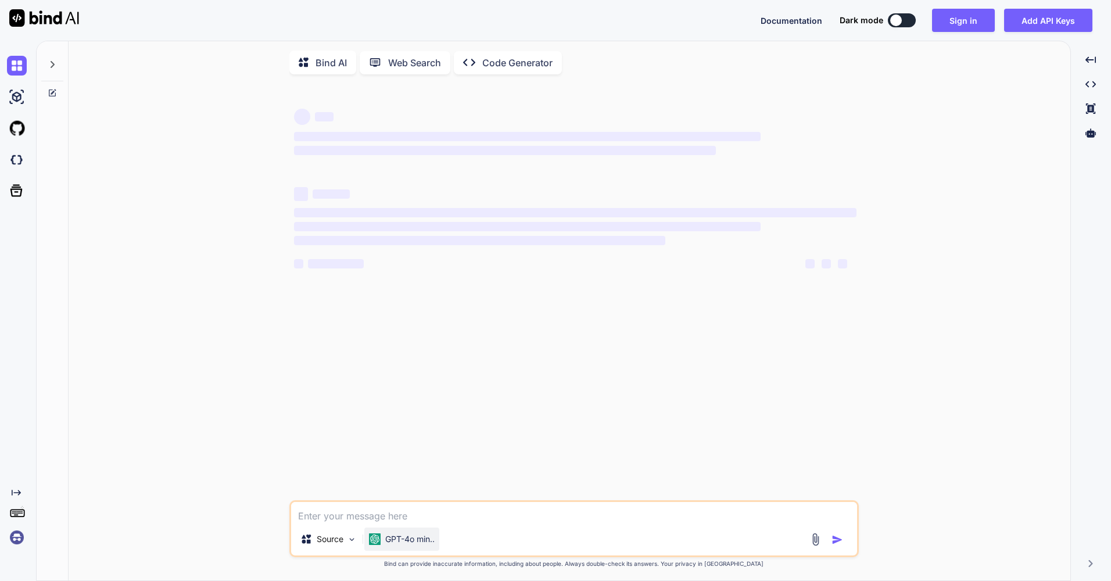
type textarea "x"
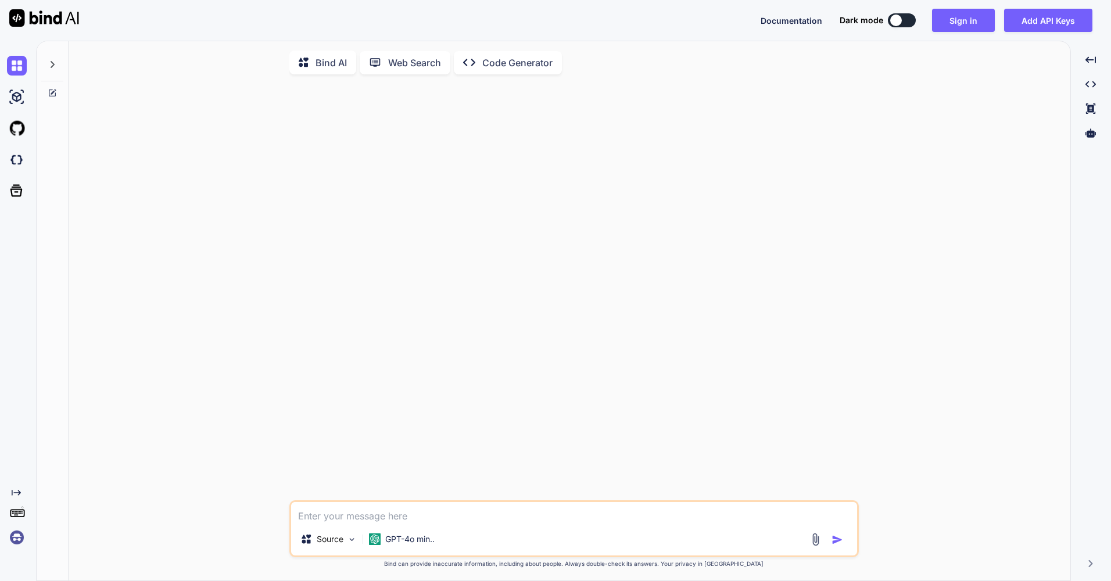
click at [411, 516] on textarea at bounding box center [574, 512] width 566 height 21
type textarea "h"
type textarea "x"
type textarea "he"
type textarea "x"
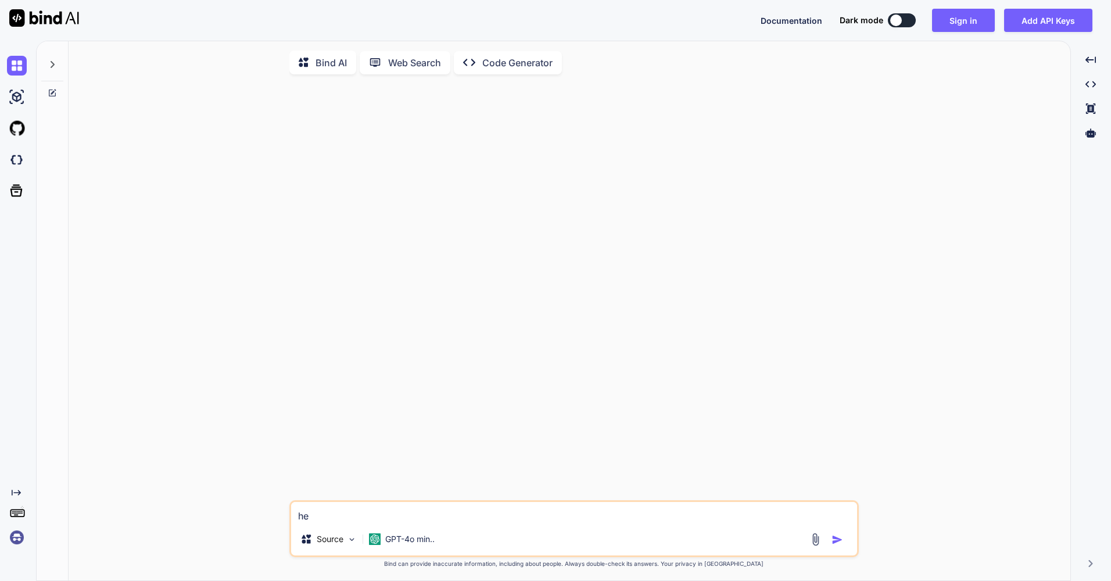
type textarea "hey"
type textarea "x"
type textarea "hey"
type textarea "x"
type textarea "hey i"
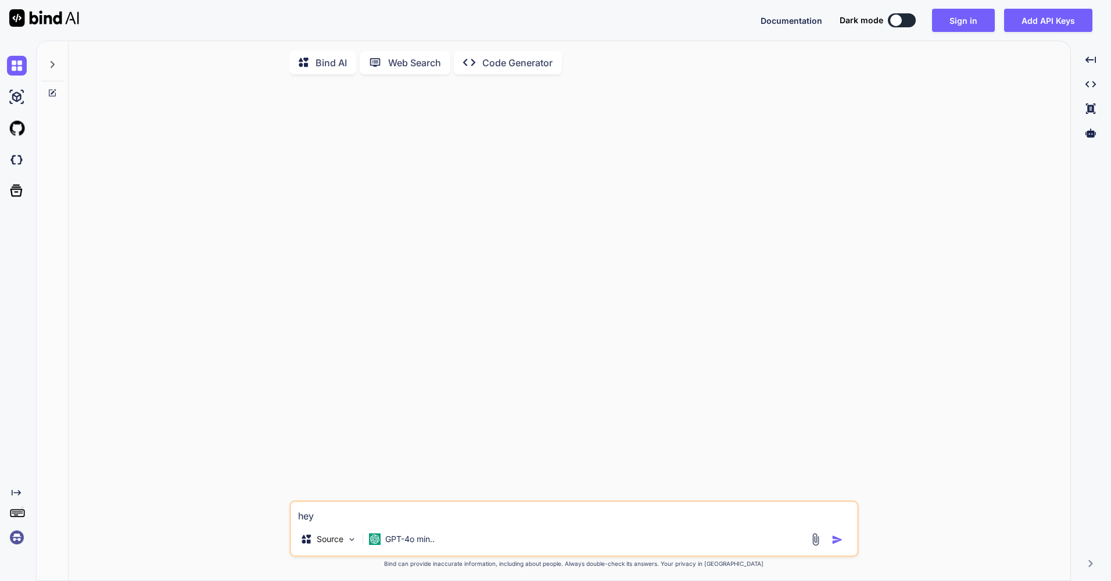
type textarea "x"
type textarea "hey im"
type textarea "x"
type textarea "hey im"
type textarea "x"
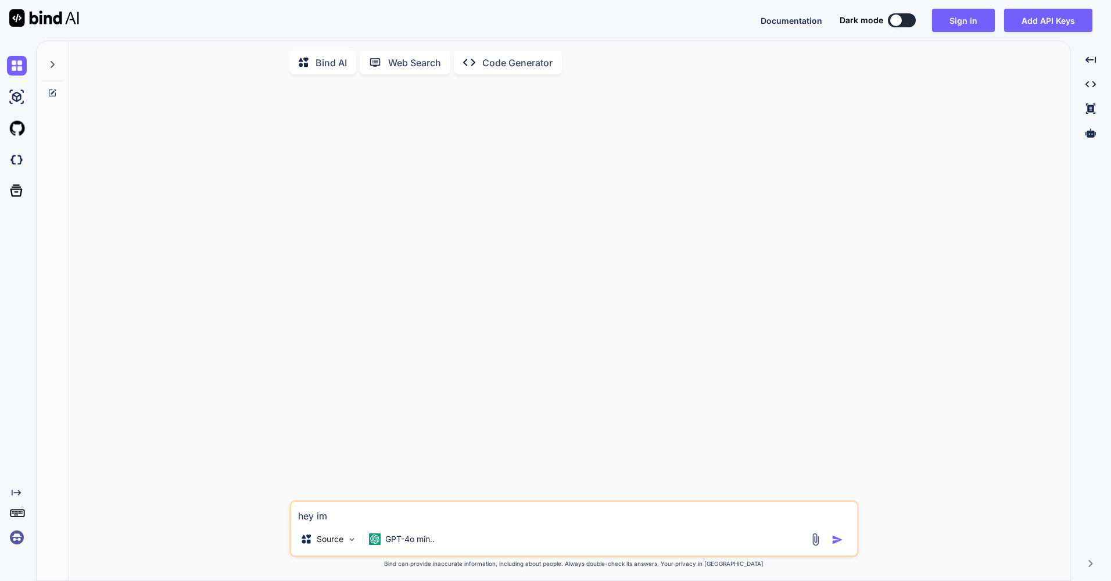
type textarea "hey im m"
type textarea "x"
type textarea "hey im ma"
type textarea "x"
type textarea "hey im mak"
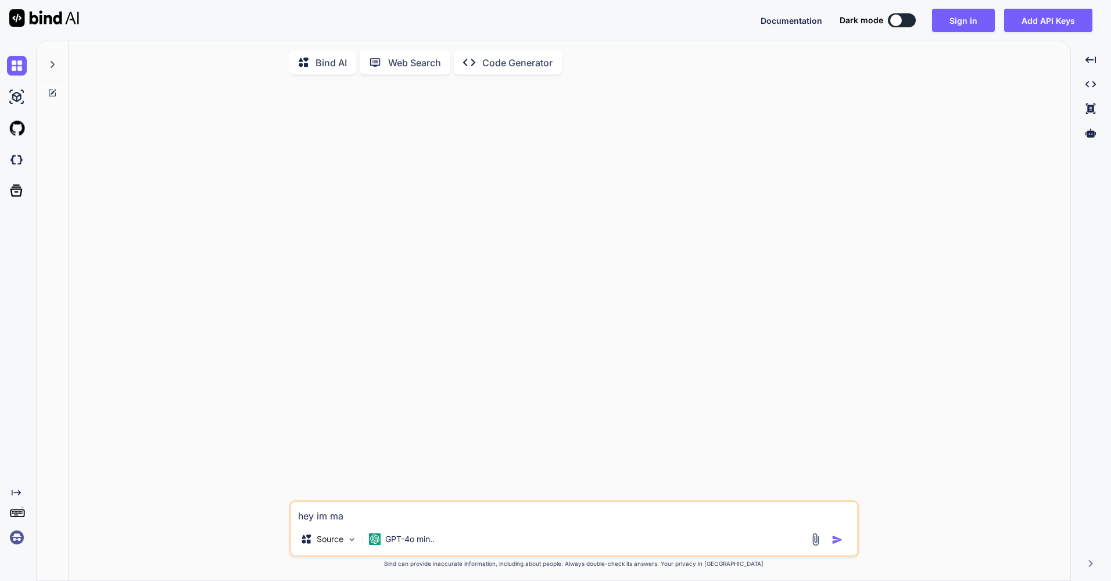
type textarea "x"
type textarea "hey im [PERSON_NAME]"
type textarea "x"
type textarea "hey im makin"
type textarea "x"
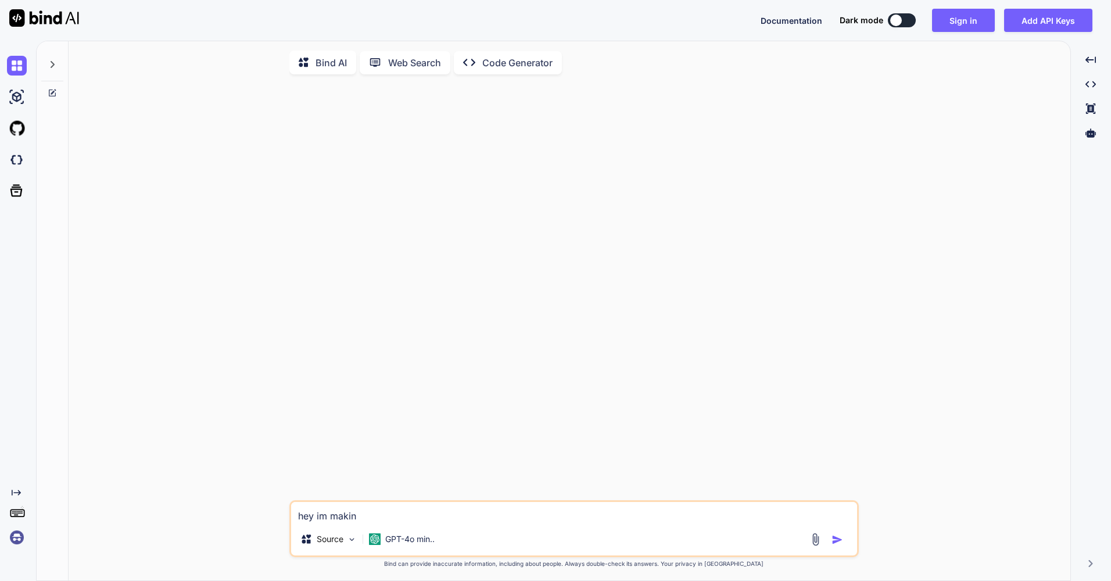
type textarea "hey im making"
type textarea "x"
type textarea "hey im making"
type textarea "x"
type textarea "hey im making a"
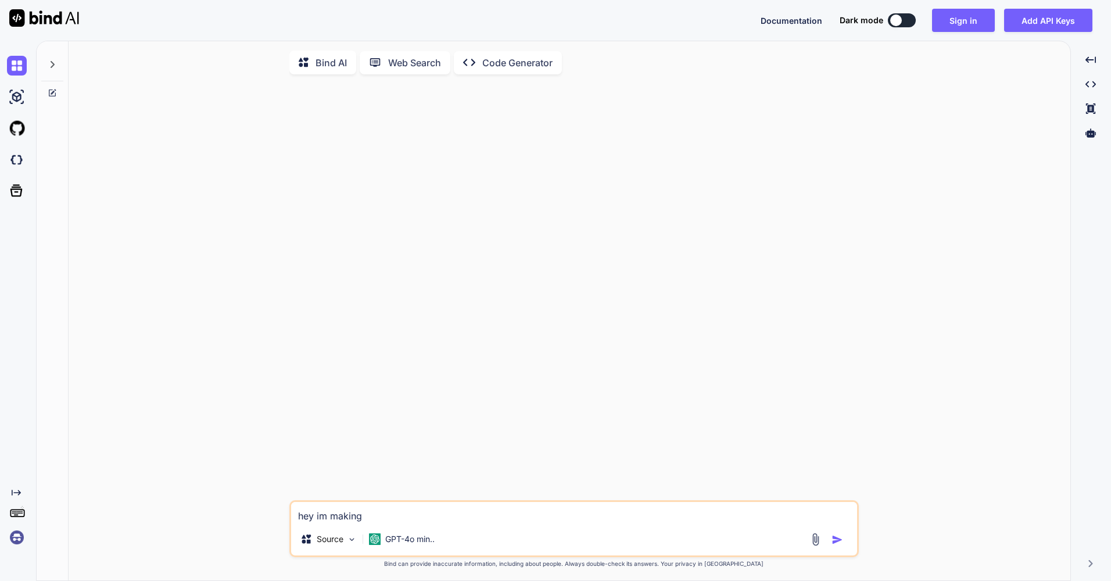
type textarea "x"
type textarea "hey im making a"
type textarea "x"
type textarea "hey im making a s"
type textarea "x"
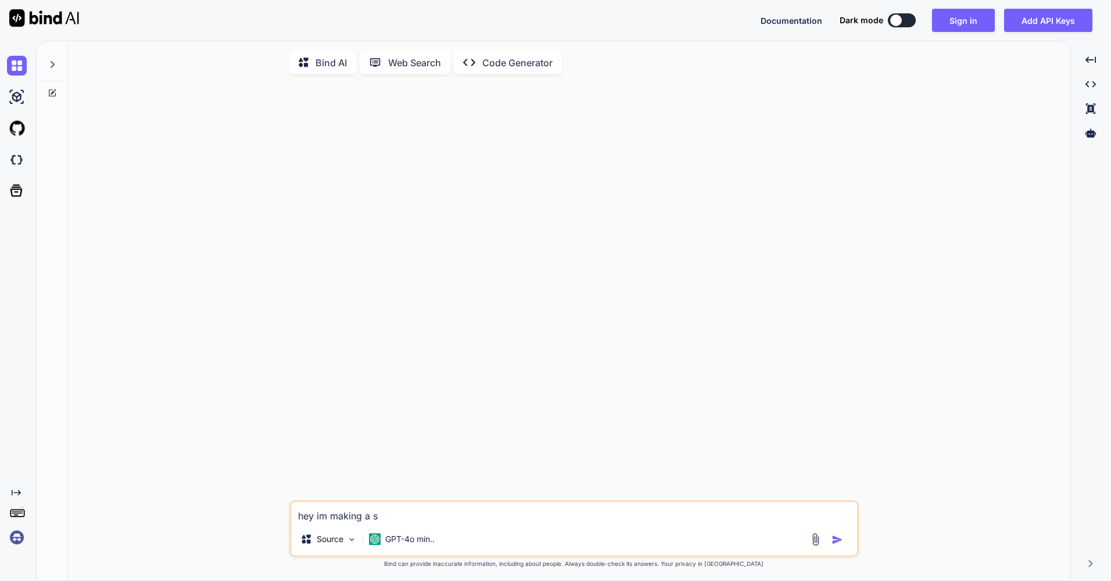
type textarea "hey im making a sc"
type textarea "x"
type textarea "hey im making a scr"
type textarea "x"
type textarea "hey im making a scri"
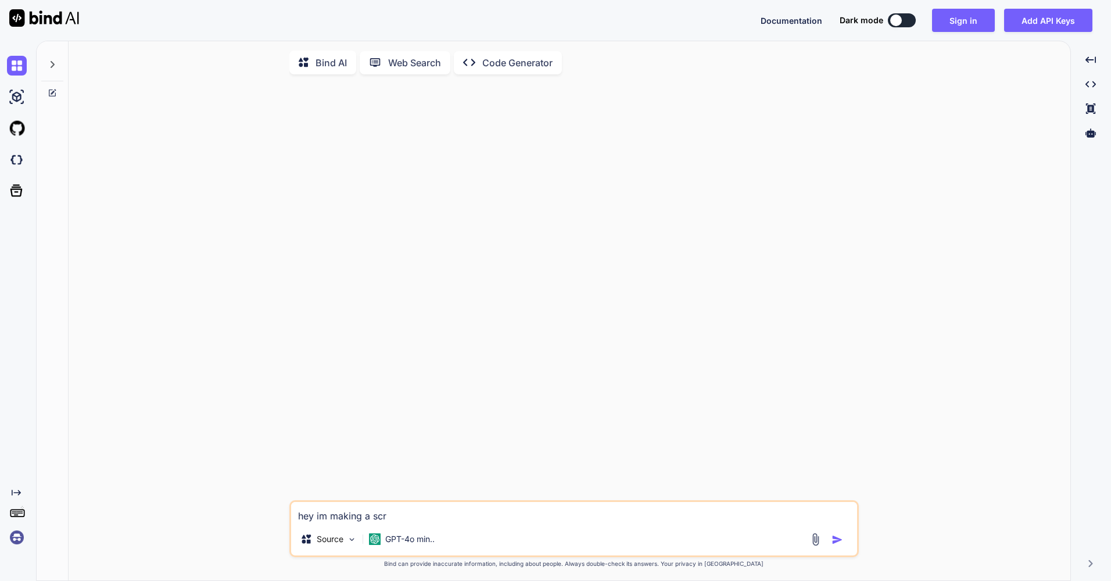
type textarea "x"
type textarea "hey im making a scrip"
type textarea "x"
type textarea "hey im making a script"
type textarea "x"
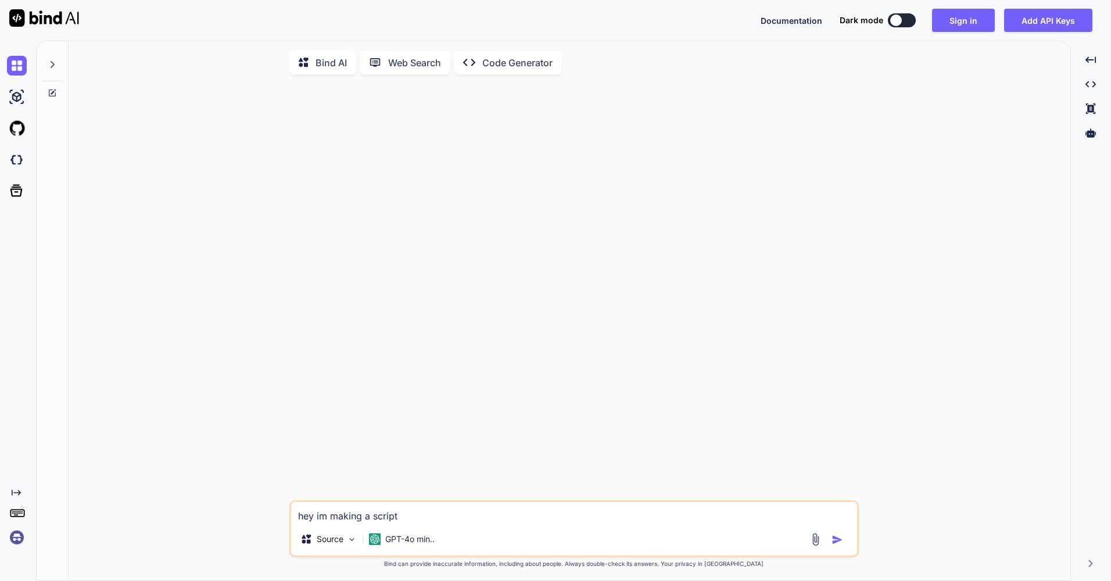
type textarea "hey im making a script"
type textarea "x"
type textarea "hey im making a script a"
type textarea "x"
type textarea "hey im making a script an"
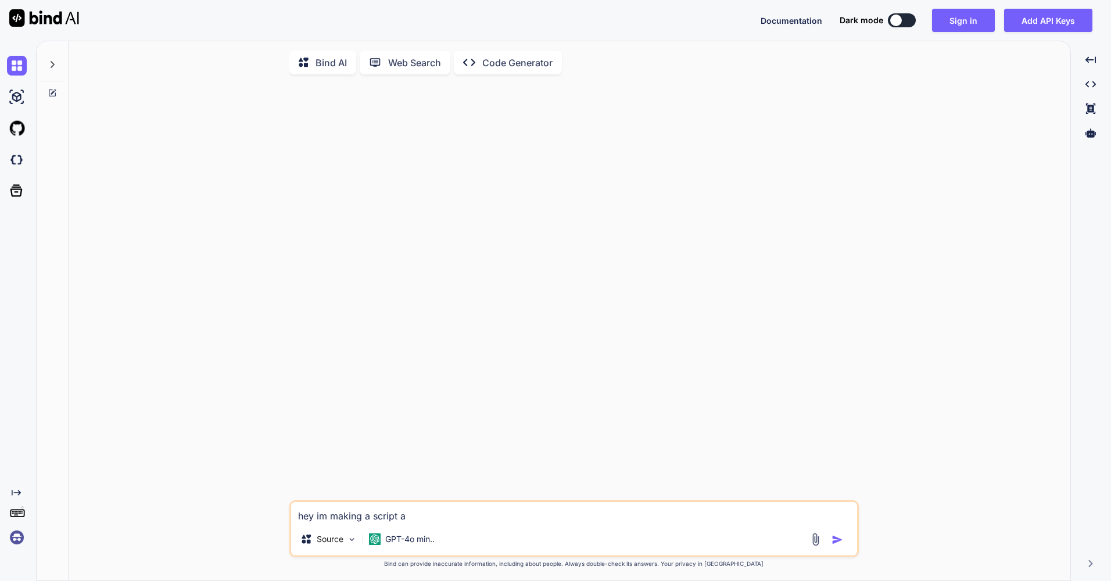
type textarea "x"
type textarea "hey im making a script and"
type textarea "x"
type textarea "hey im making a script and"
type textarea "x"
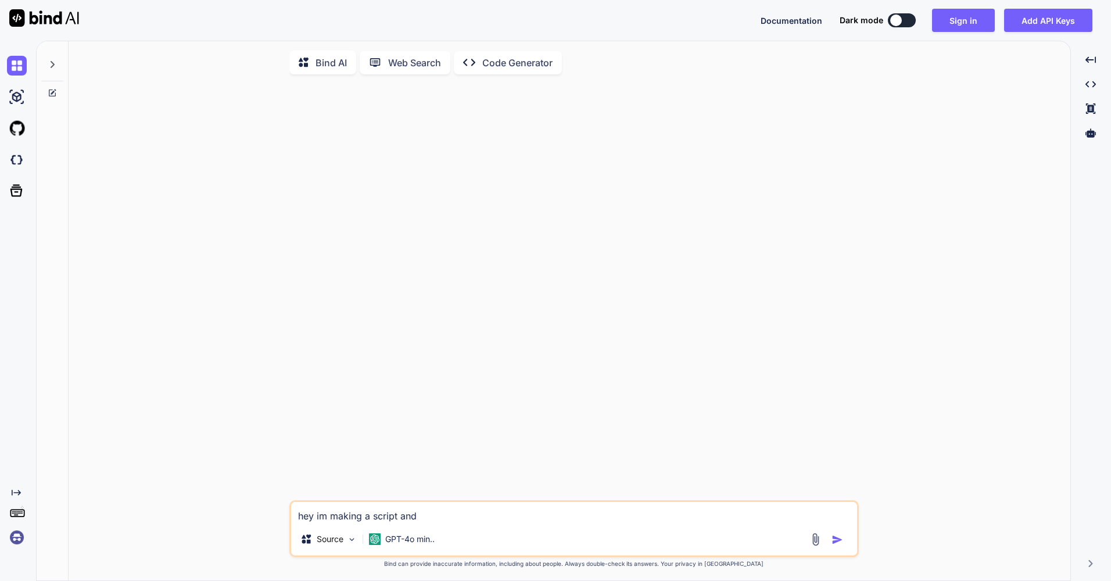
type textarea "hey im making a script and i"
type textarea "x"
type textarea "hey im making a script and i"
type textarea "x"
type textarea "hey im making a script and i N"
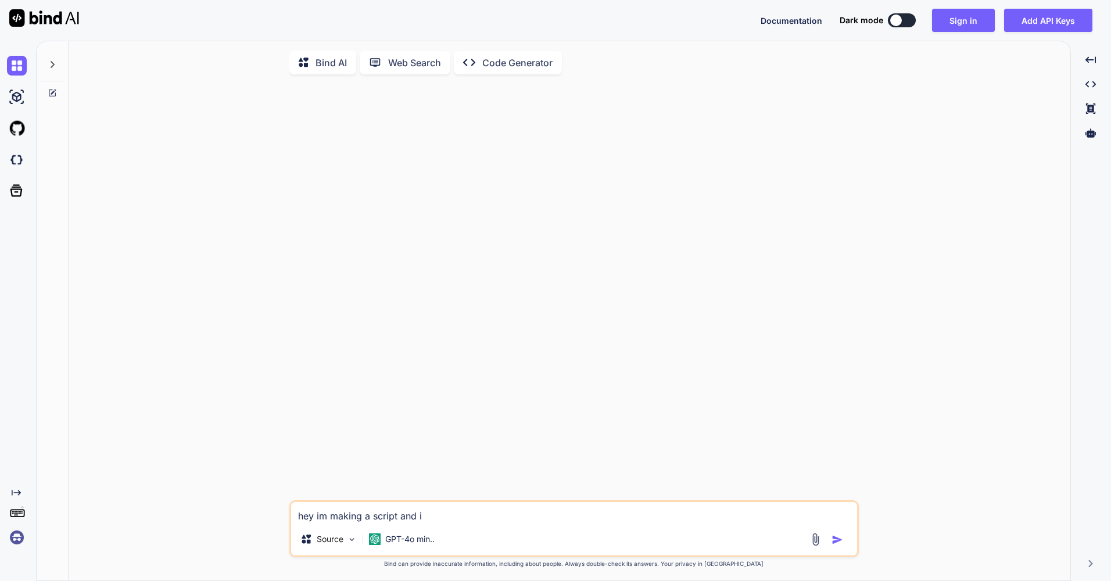
type textarea "x"
type textarea "hey im making a script and i"
type textarea "x"
type textarea "hey im making a script and i N"
type textarea "x"
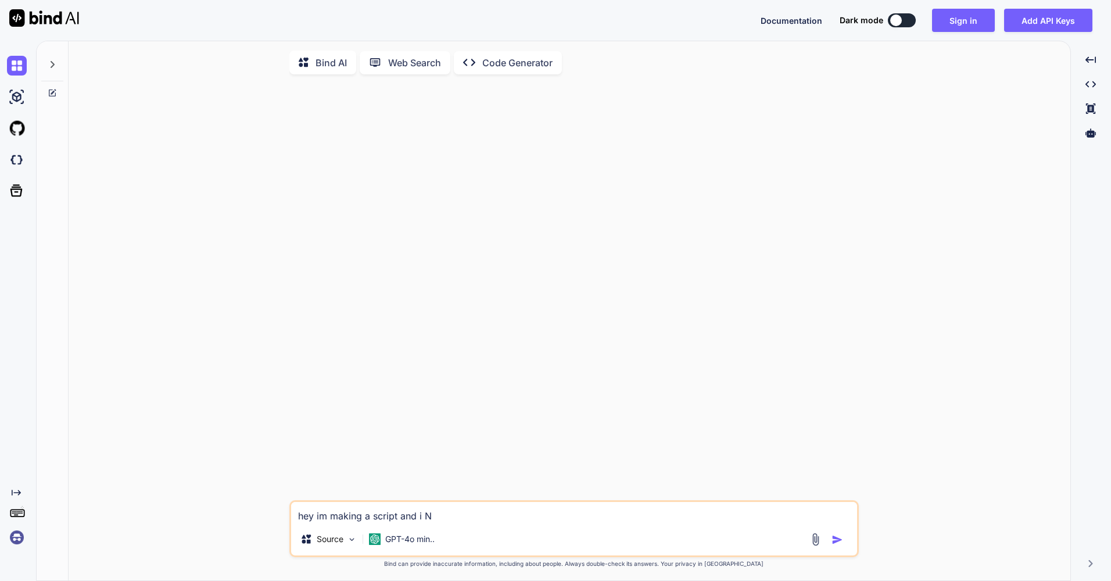
type textarea "hey im making a script and i NE"
type textarea "x"
type textarea "hey im making a script and i NEE"
type textarea "x"
type textarea "hey im making a script and i NEED"
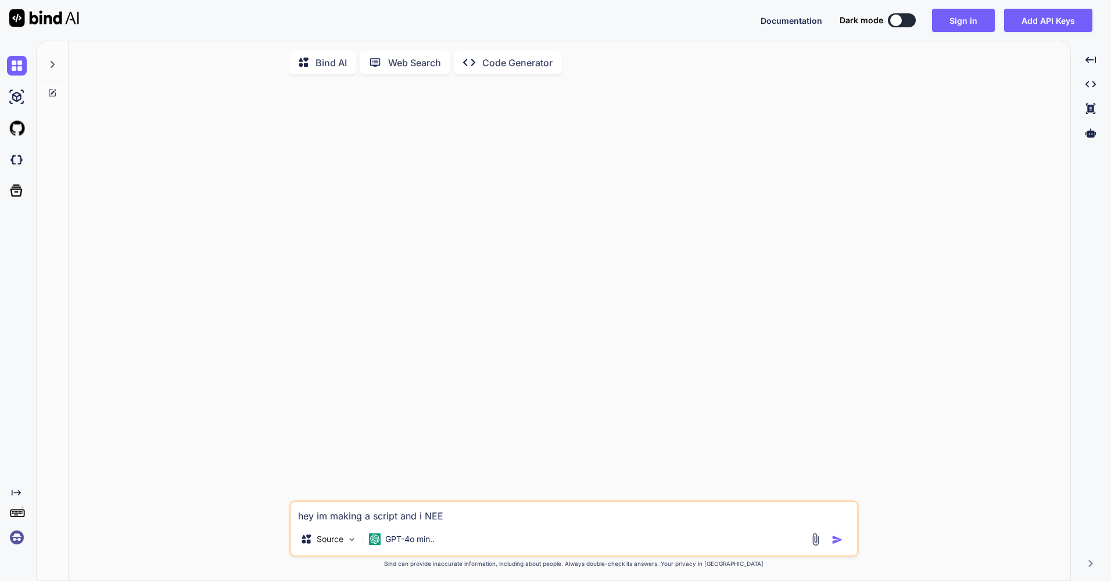
type textarea "x"
type textarea "hey im making a script and i NEED"
type textarea "x"
type textarea "hey im making a script and i NEED h"
type textarea "x"
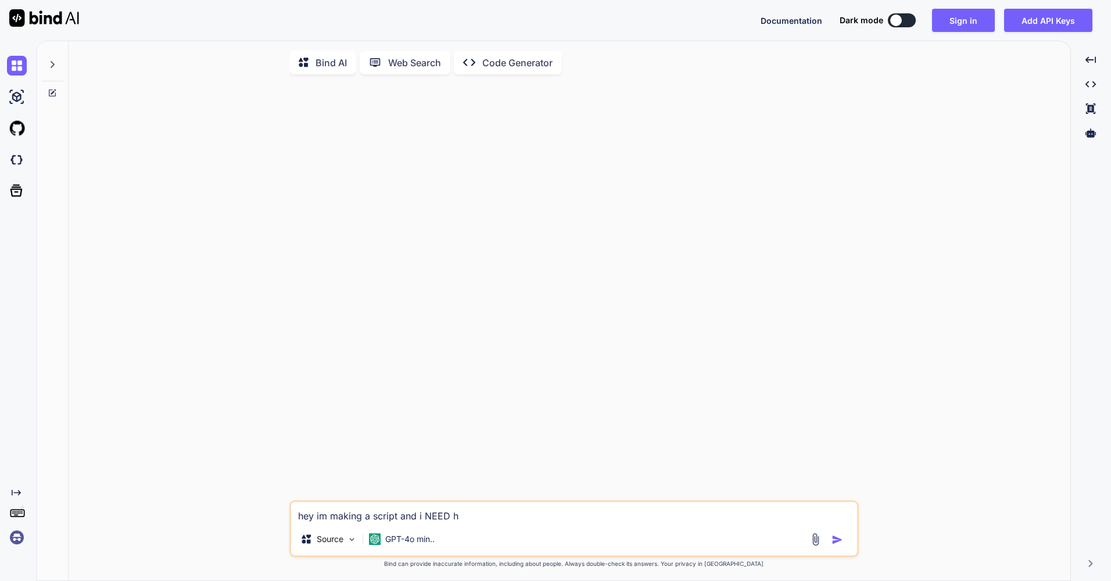
type textarea "hey im making a script and i NEED he"
type textarea "x"
type textarea "hey im making a script and i NEED hel"
type textarea "x"
type textarea "hey im making a script and i NEED help"
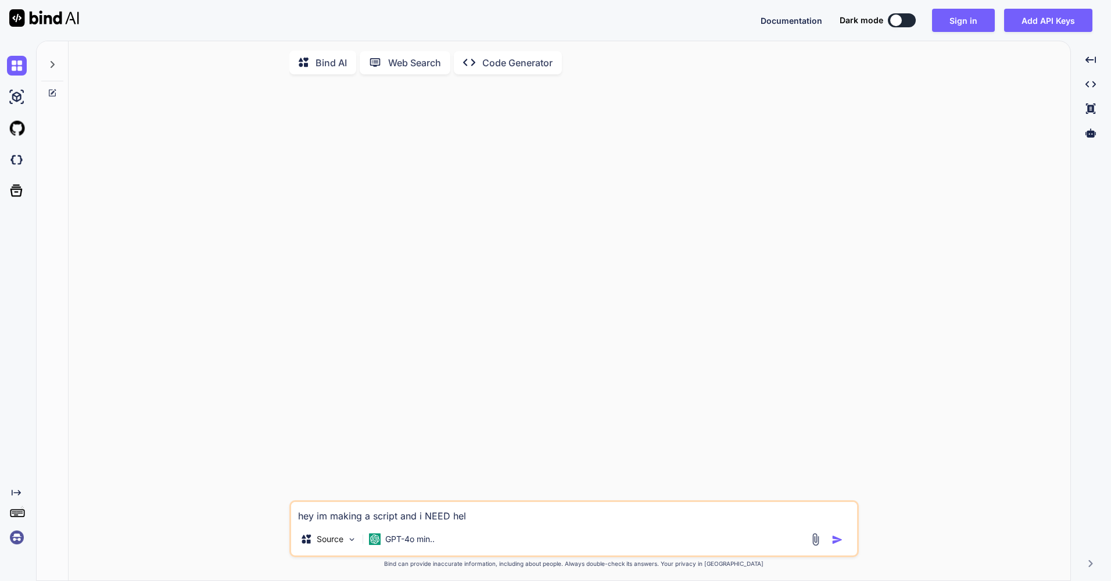
type textarea "x"
type textarea "hey im making a script and i NEED help"
type textarea "x"
type textarea "hey im making a script and i NEED help f"
type textarea "x"
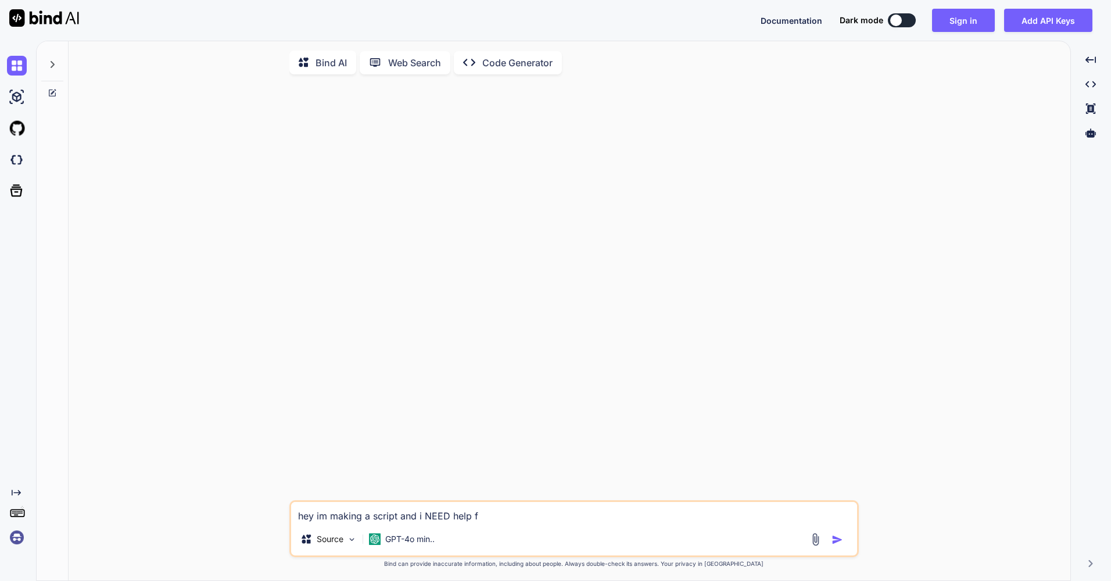
type textarea "hey im making a script and i NEED help fi"
type textarea "x"
type textarea "hey im making a script and i NEED help fix"
type textarea "x"
type textarea "hey im making a script and i NEED help fixi"
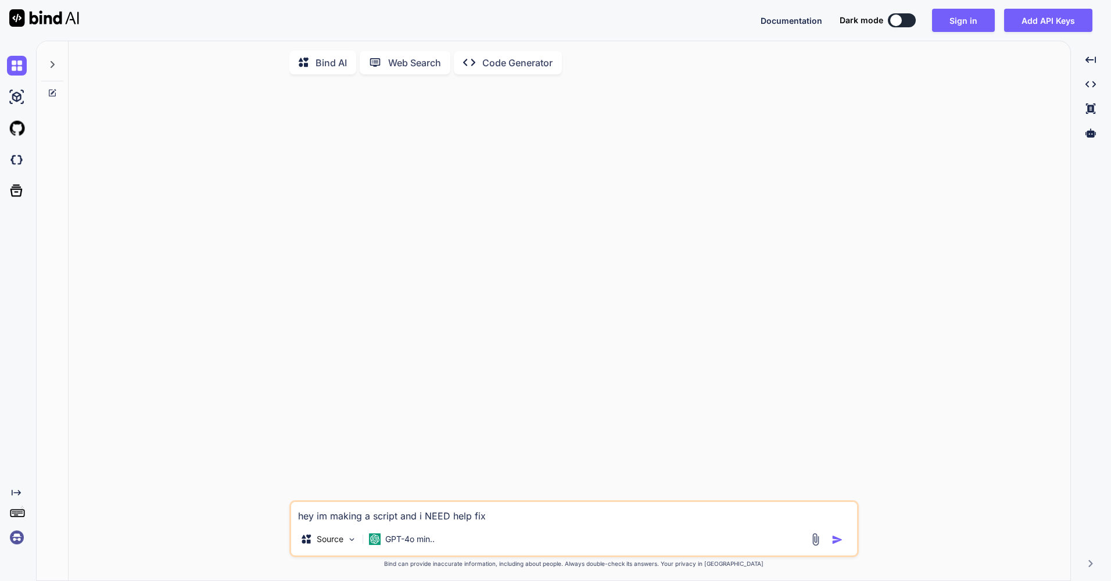
type textarea "x"
type textarea "hey im making a script and i NEED help fixin"
type textarea "x"
type textarea "hey im making a script and i NEED help fixing"
type textarea "x"
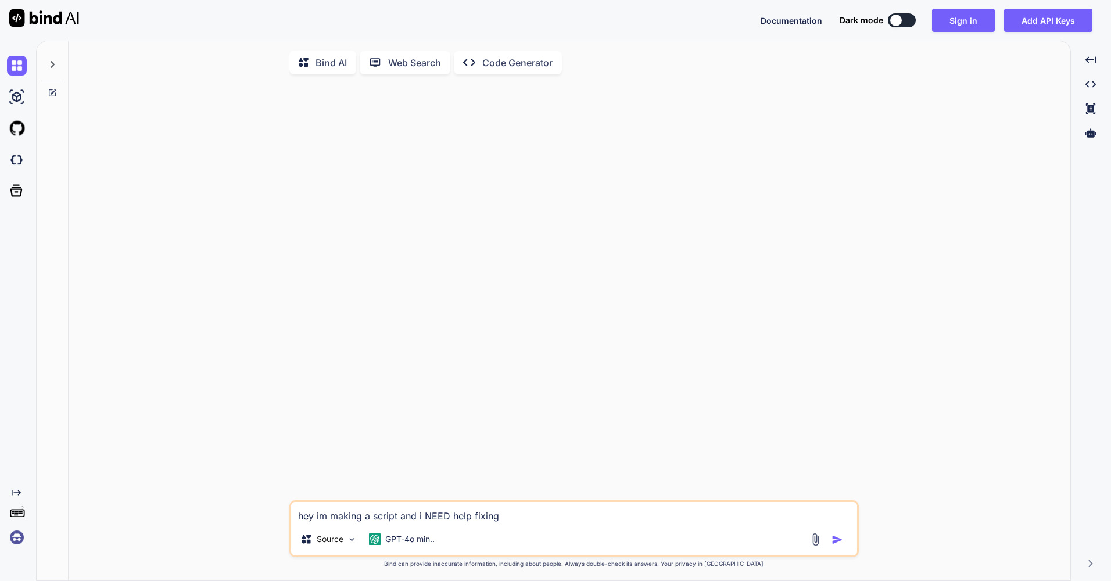
type textarea "hey im making a script and i NEED help fixing"
type textarea "x"
type textarea "hey im making a script and i NEED help fixing i"
type textarea "x"
type textarea "hey im making a script and i NEED help fixing it"
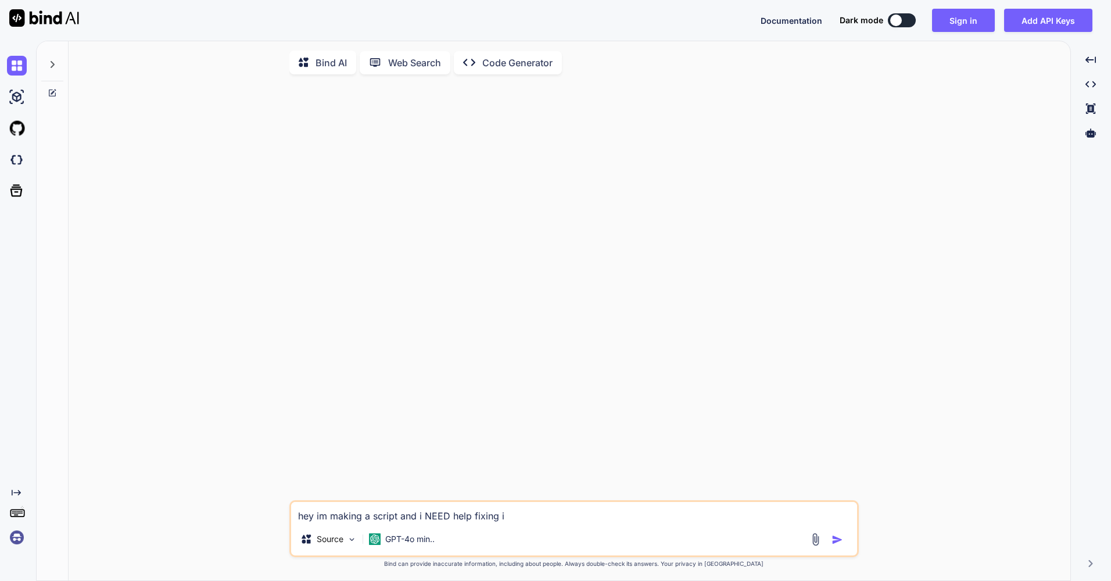
type textarea "x"
type textarea "hey im making a script and i NEED help fixing it"
click at [838, 541] on img "button" at bounding box center [837, 540] width 12 height 12
type textarea "x"
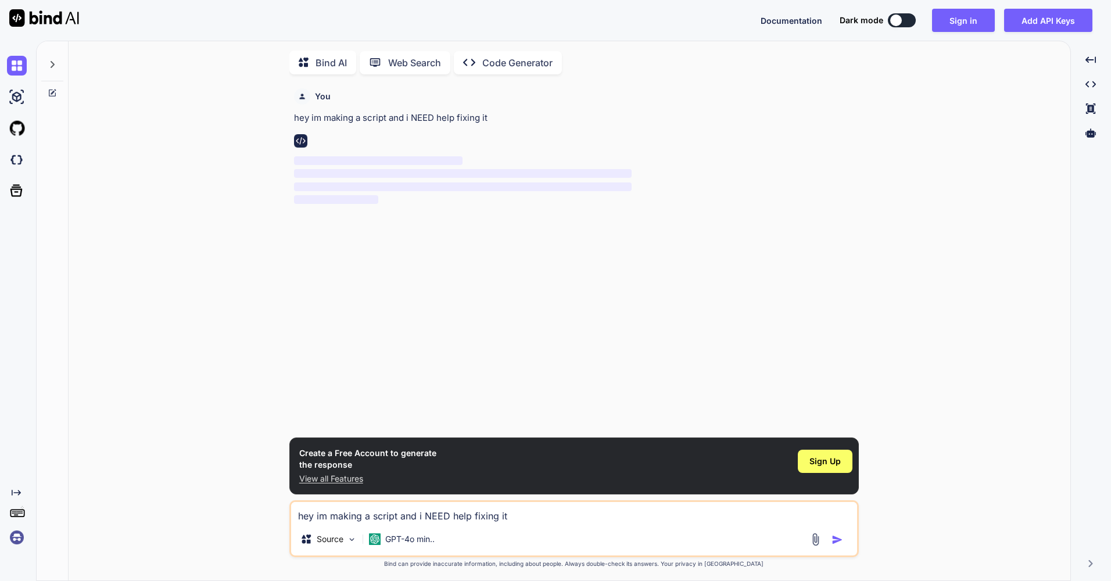
scroll to position [5, 0]
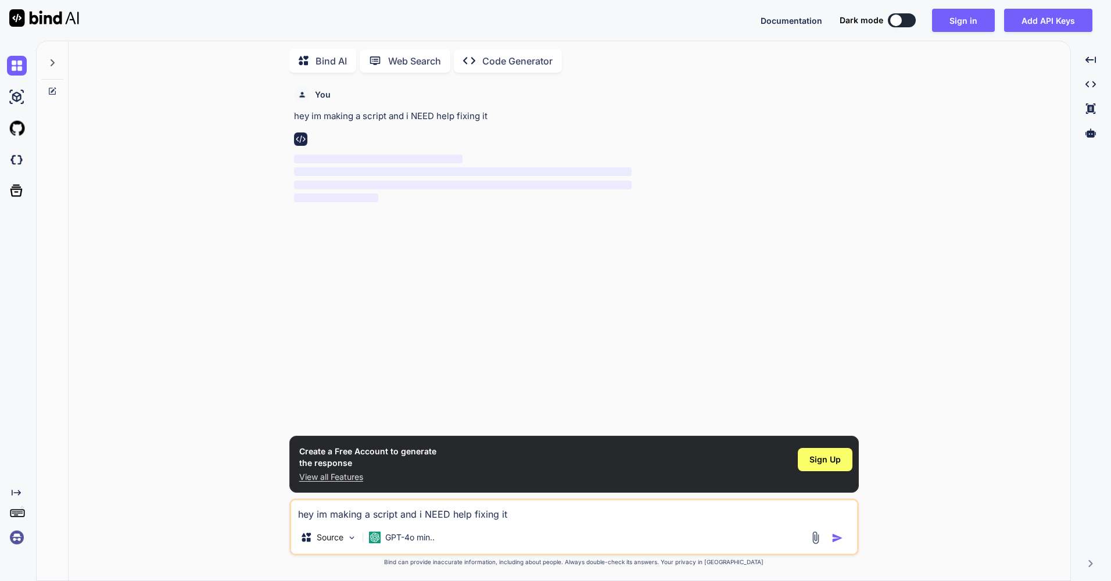
click at [322, 476] on p "View all Features" at bounding box center [367, 477] width 137 height 12
click at [845, 458] on div "Sign Up" at bounding box center [825, 459] width 55 height 23
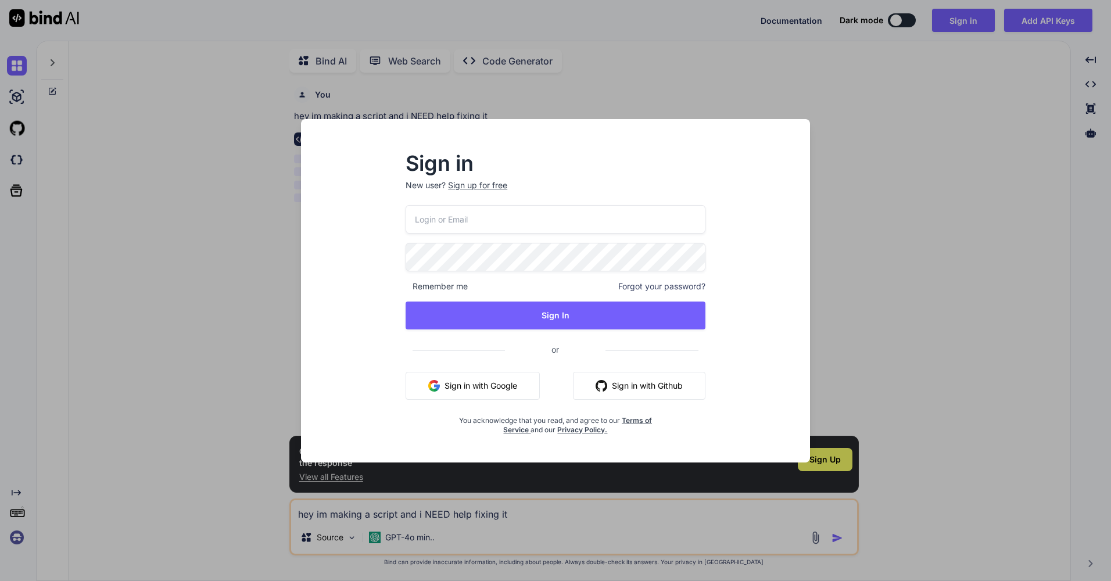
click at [485, 389] on button "Sign in with Google" at bounding box center [473, 386] width 134 height 28
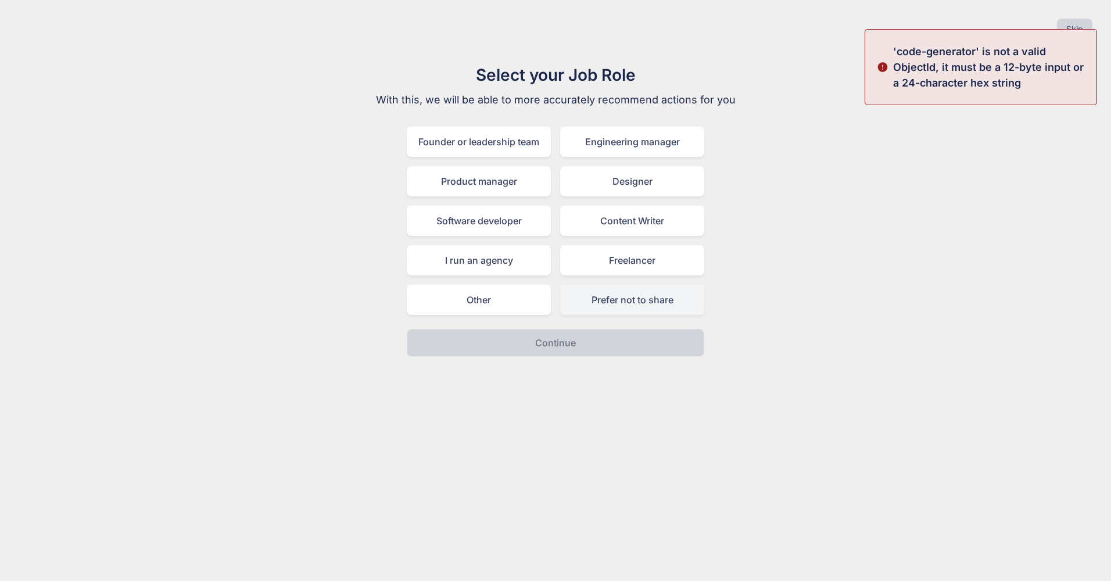
click at [590, 303] on div "Prefer not to share" at bounding box center [632, 300] width 144 height 30
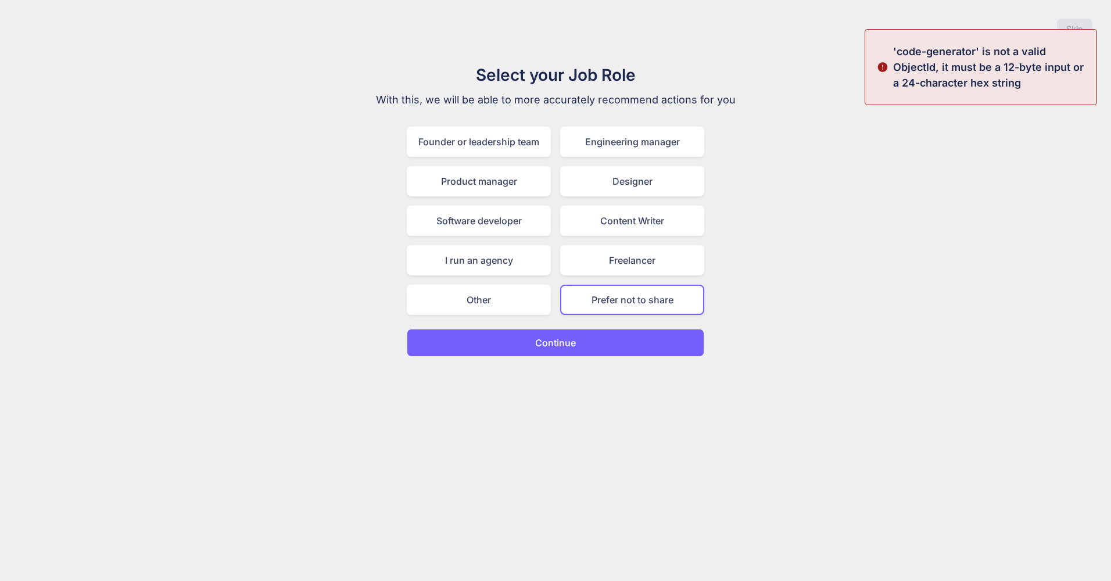
click at [587, 333] on button "Continue" at bounding box center [555, 343] width 297 height 28
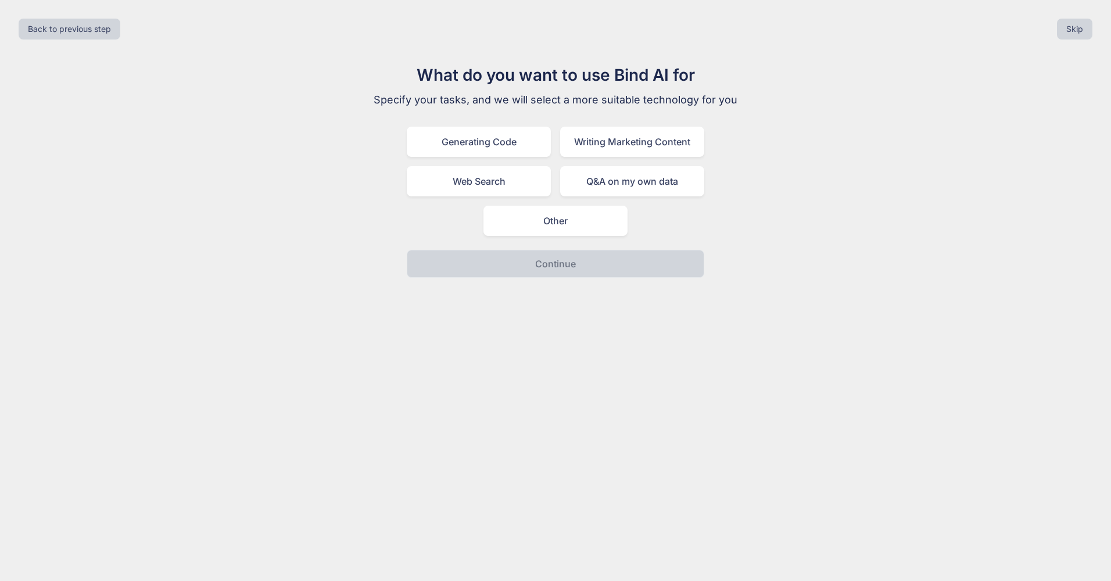
drag, startPoint x: 584, startPoint y: 227, endPoint x: 586, endPoint y: 256, distance: 28.5
click at [584, 228] on div "Other" at bounding box center [555, 221] width 144 height 30
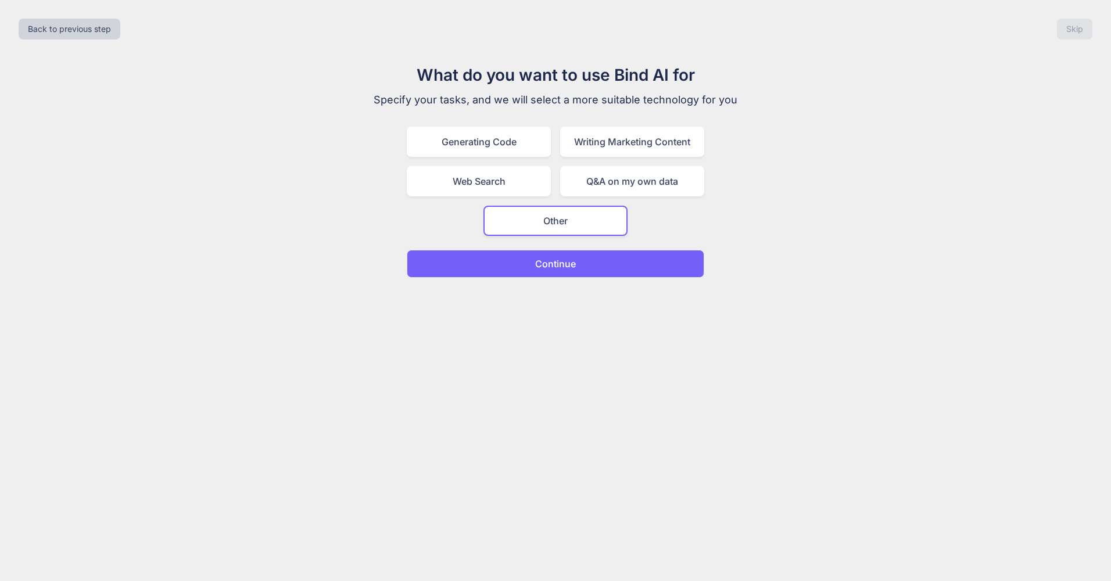
click at [586, 264] on button "Continue" at bounding box center [555, 264] width 297 height 28
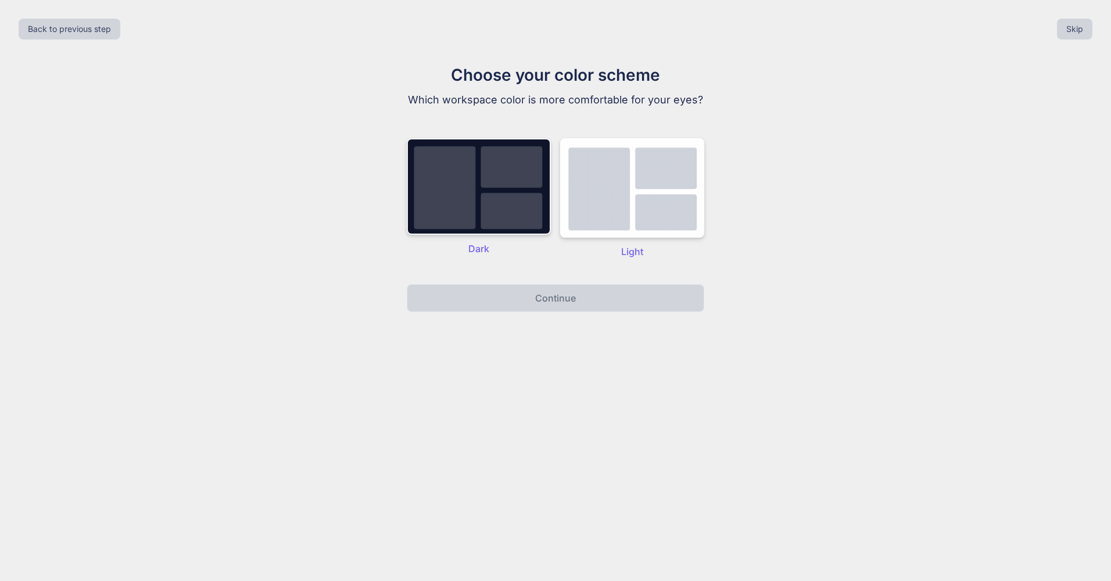
click at [415, 187] on img at bounding box center [479, 186] width 144 height 96
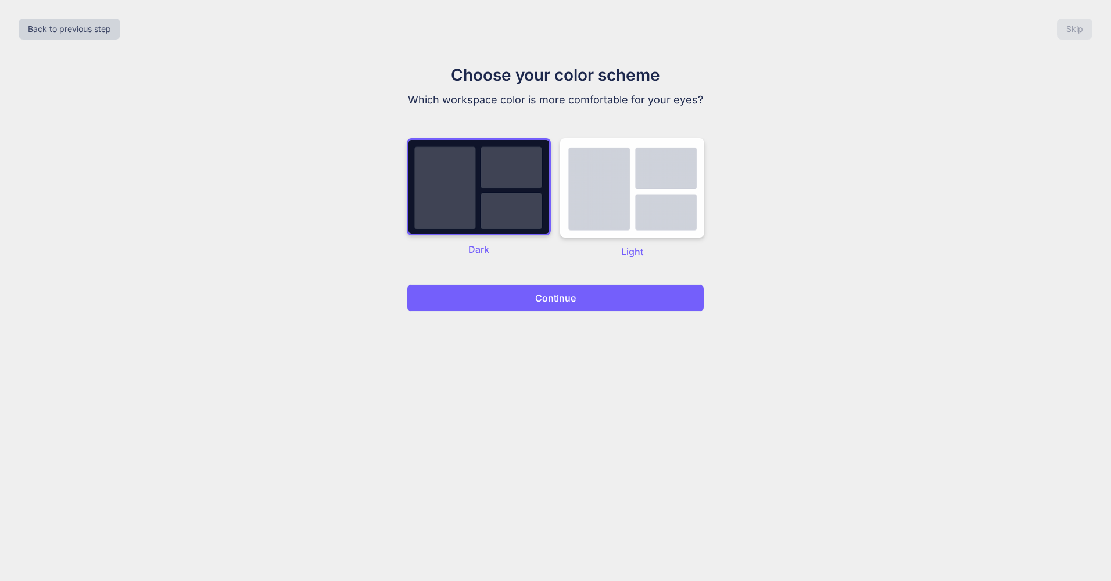
click at [515, 304] on button "Continue" at bounding box center [555, 298] width 297 height 28
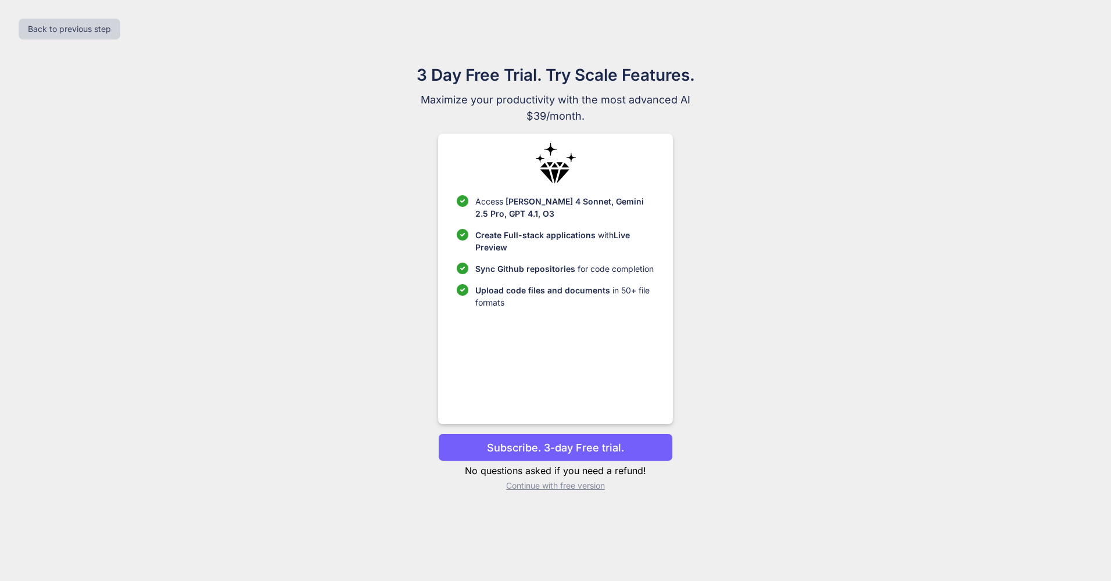
click at [543, 486] on p "Continue with free version" at bounding box center [555, 486] width 234 height 12
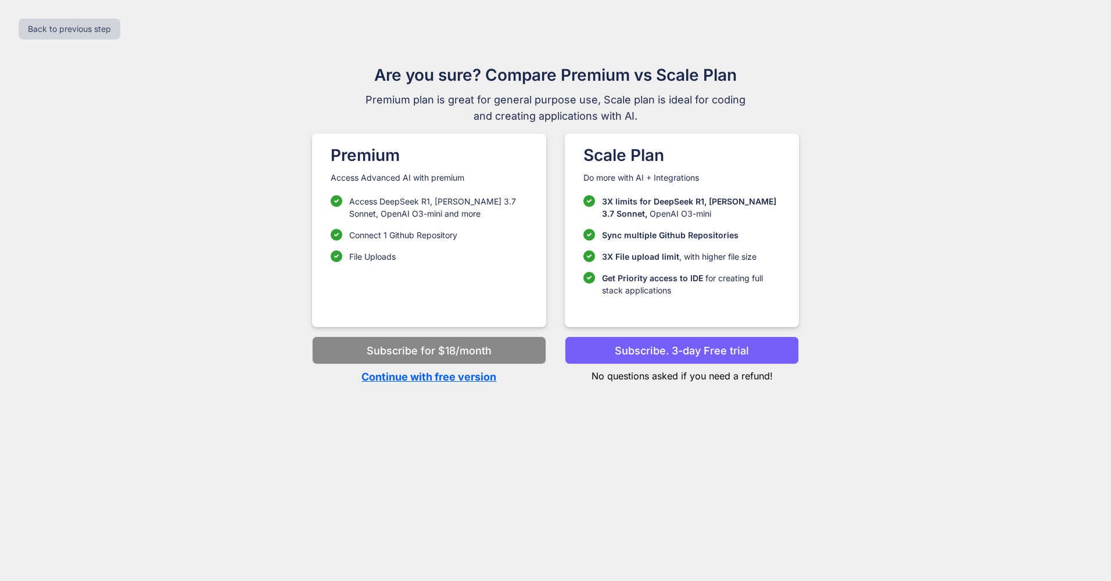
click at [472, 376] on p "Continue with free version" at bounding box center [429, 377] width 234 height 16
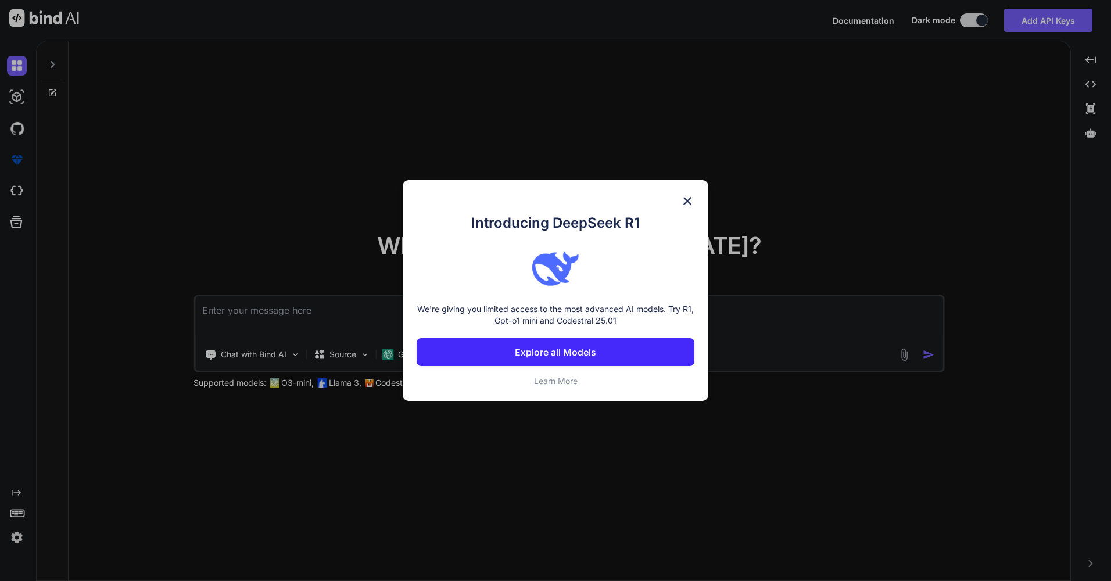
click at [702, 198] on div "Introducing DeepSeek R1 We're giving you limited access to the most advanced AI…" at bounding box center [556, 290] width 306 height 221
click at [699, 192] on div "Introducing DeepSeek R1 We're giving you limited access to the most advanced AI…" at bounding box center [556, 290] width 306 height 221
click at [690, 191] on div "Introducing DeepSeek R1 We're giving you limited access to the most advanced AI…" at bounding box center [556, 290] width 306 height 221
click at [685, 198] on img at bounding box center [687, 201] width 14 height 14
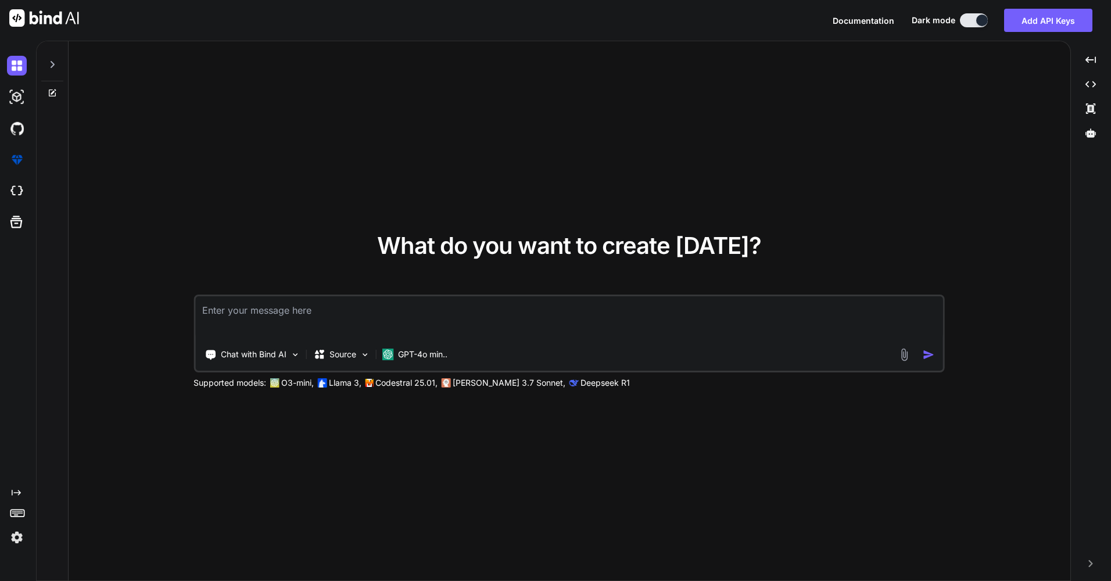
click at [472, 320] on textarea at bounding box center [569, 317] width 748 height 43
type textarea "I need help with my python dll injector script"
click at [925, 350] on img "button" at bounding box center [929, 355] width 12 height 12
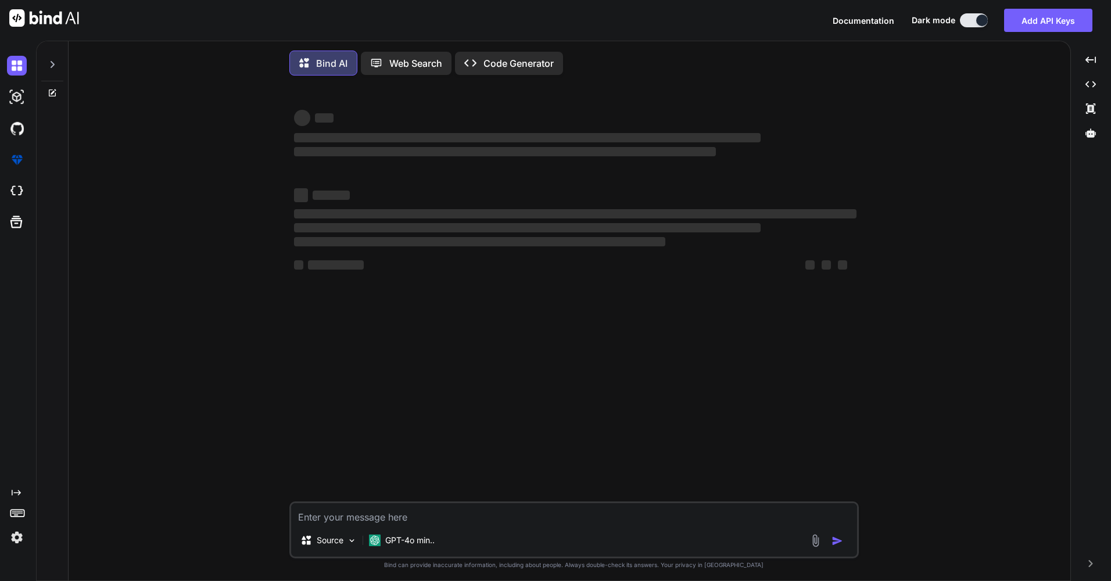
click at [928, 352] on div "‌ ‌ ‌ ‌ ‌ ‌ ‌ ‌ ‌ ‌ ‌ ‌ ‌ ‌ Source GPT-4o min.. Created with Bind Always check …" at bounding box center [574, 334] width 992 height 498
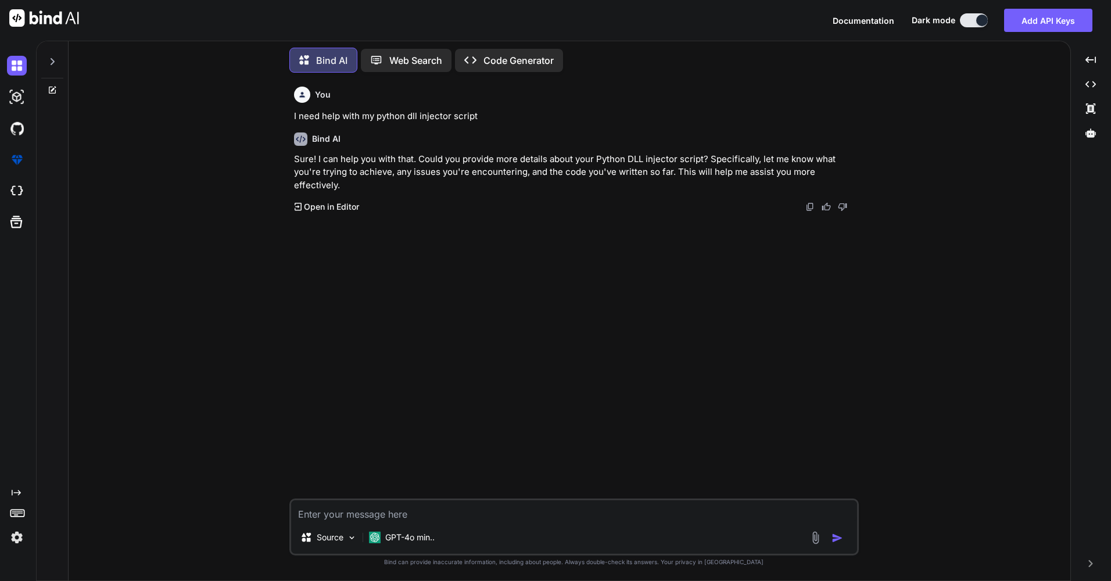
drag, startPoint x: 127, startPoint y: 227, endPoint x: 149, endPoint y: 245, distance: 28.6
click at [127, 227] on div "You I need help with my python dll injector script Bind AI Sure! I can help you…" at bounding box center [574, 331] width 992 height 498
click at [458, 513] on textarea at bounding box center [574, 510] width 566 height 21
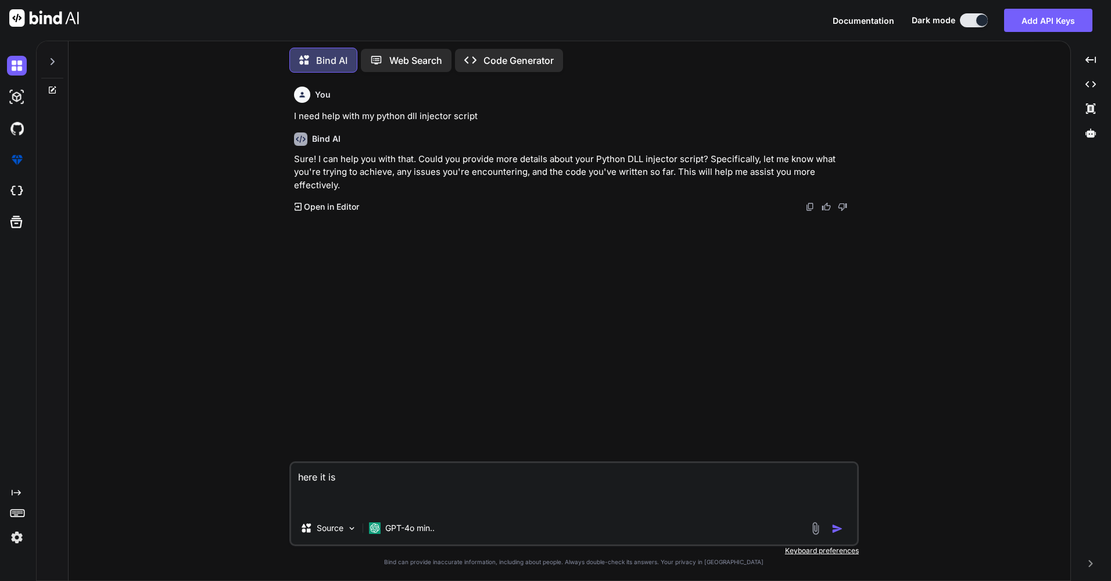
paste textarea "import sys import os import ctypes import traceback import struct import subpro…"
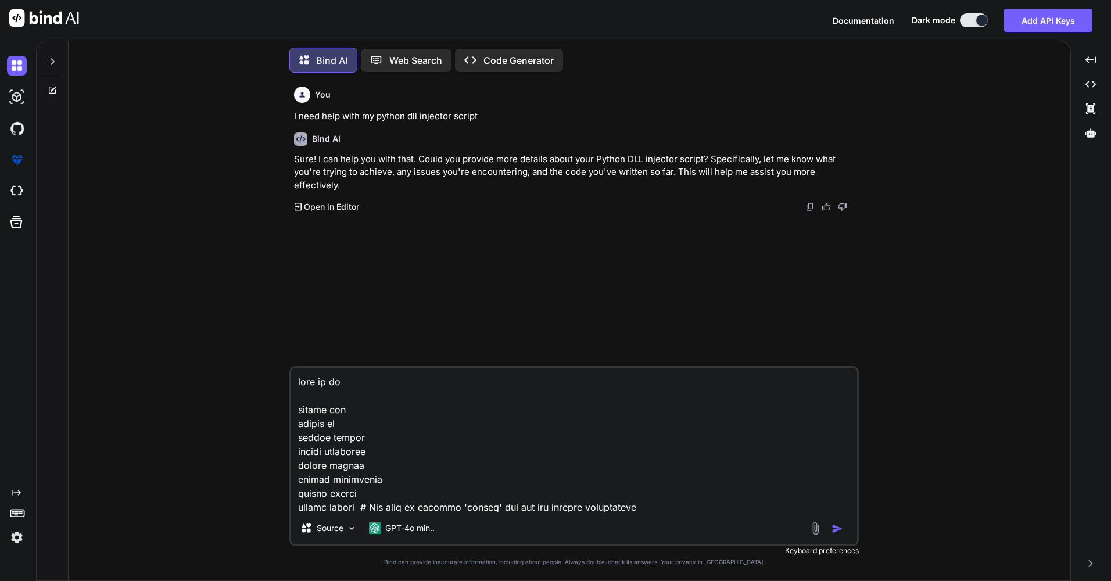
scroll to position [14251, 0]
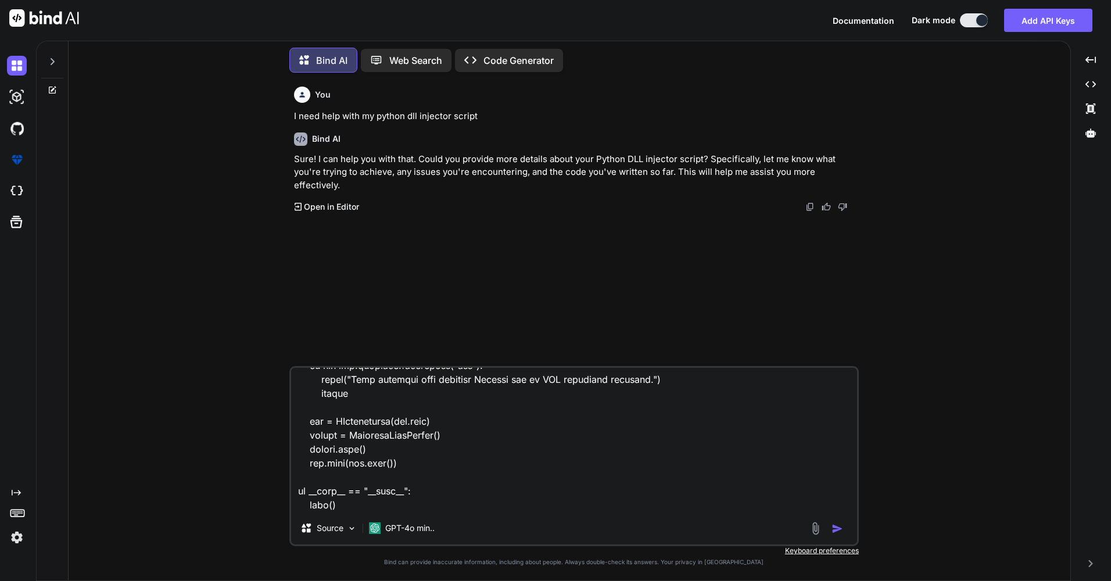
type textarea "here it is import sys import os import ctypes import traceback import struct im…"
click at [842, 530] on img "button" at bounding box center [837, 529] width 12 height 12
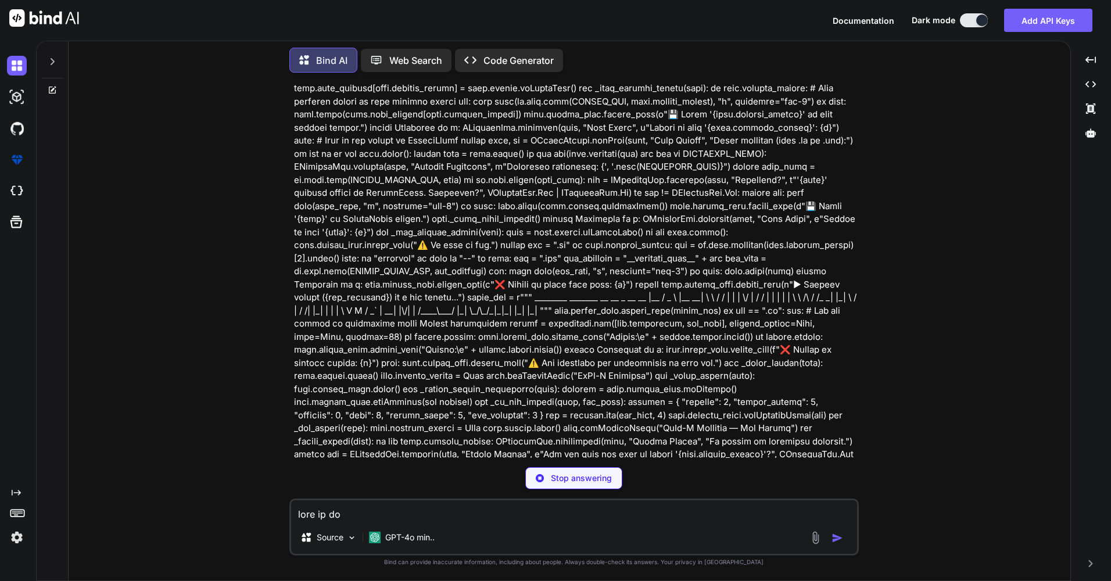
scroll to position [3088, 0]
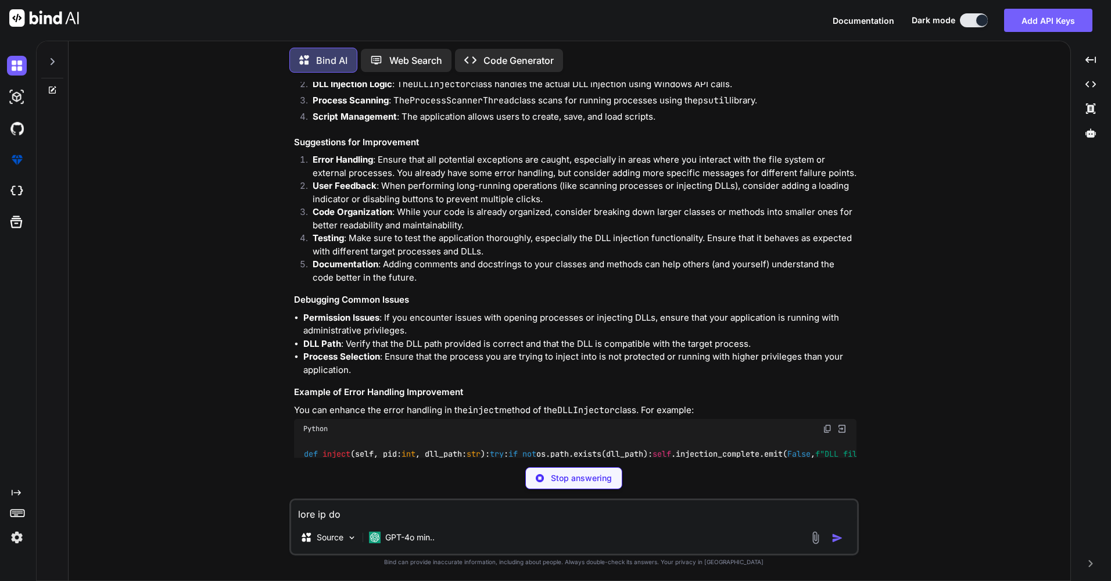
click at [571, 478] on p "Stop answering" at bounding box center [581, 478] width 61 height 12
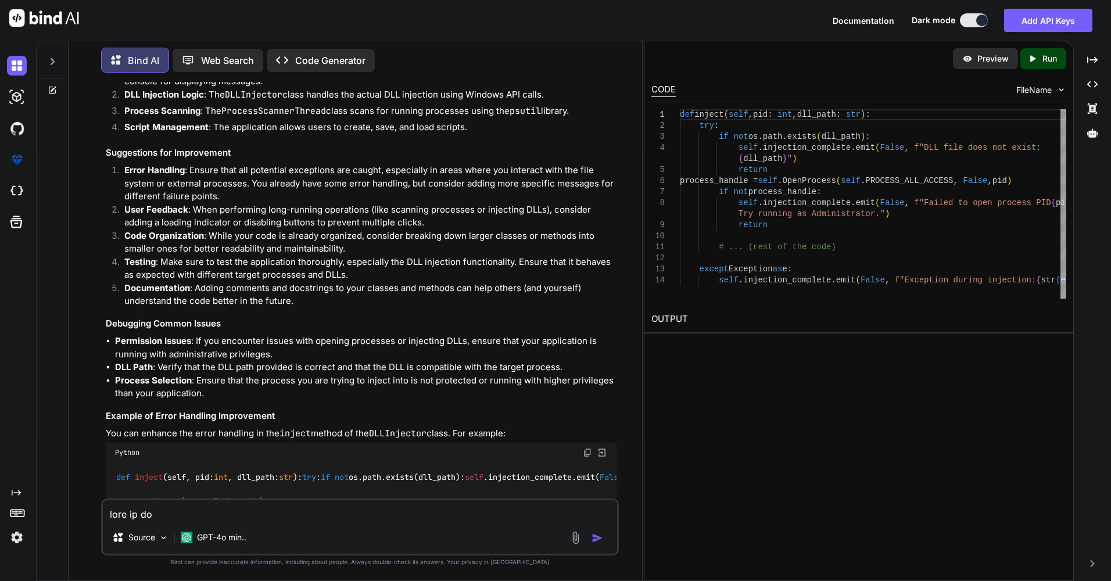
scroll to position [4052, 0]
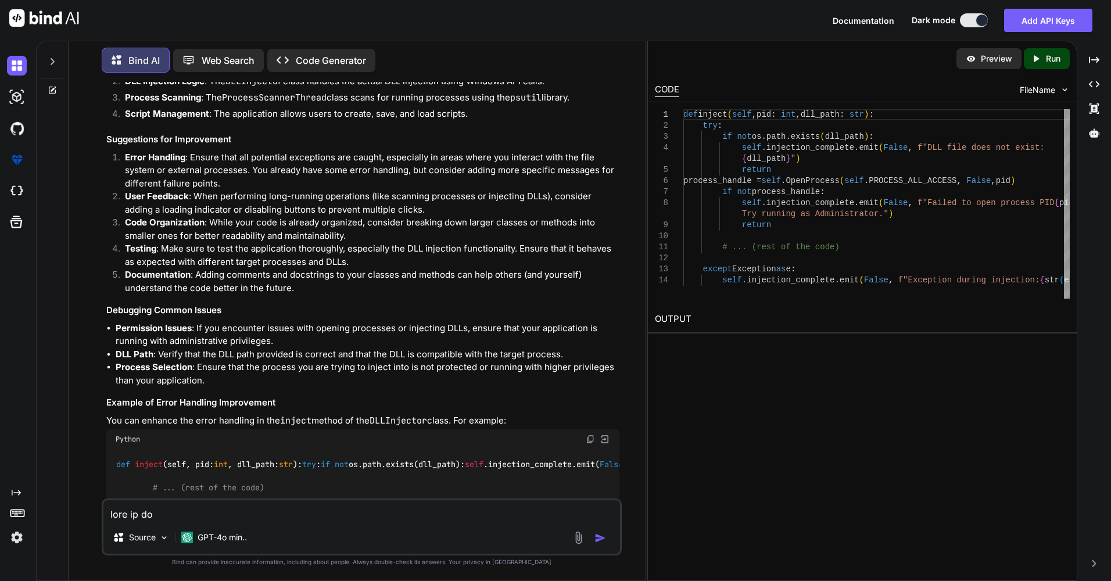
drag, startPoint x: 647, startPoint y: 80, endPoint x: 938, endPoint y: 87, distance: 291.1
click at [938, 87] on div "Bind AI Web Search Created with Pixso. Code Generator You I need help with my p…" at bounding box center [573, 311] width 1075 height 540
click at [284, 530] on div "Source GPT-4o min.." at bounding box center [361, 540] width 517 height 28
click at [288, 515] on textarea at bounding box center [361, 510] width 517 height 21
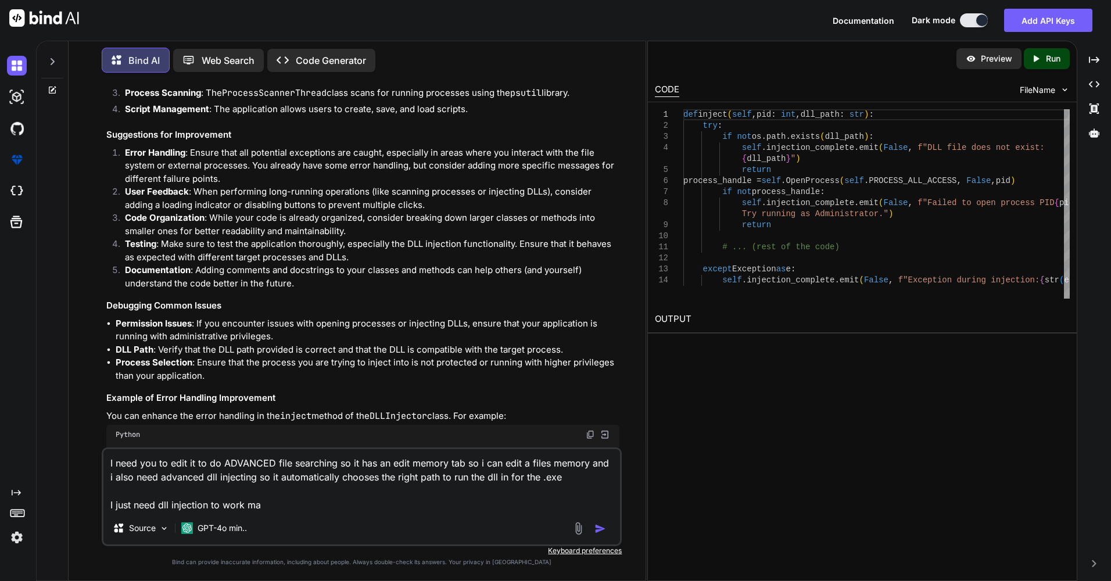
type textarea "I need you to edit it to do ADVANCED file searching so it has an edit memory ta…"
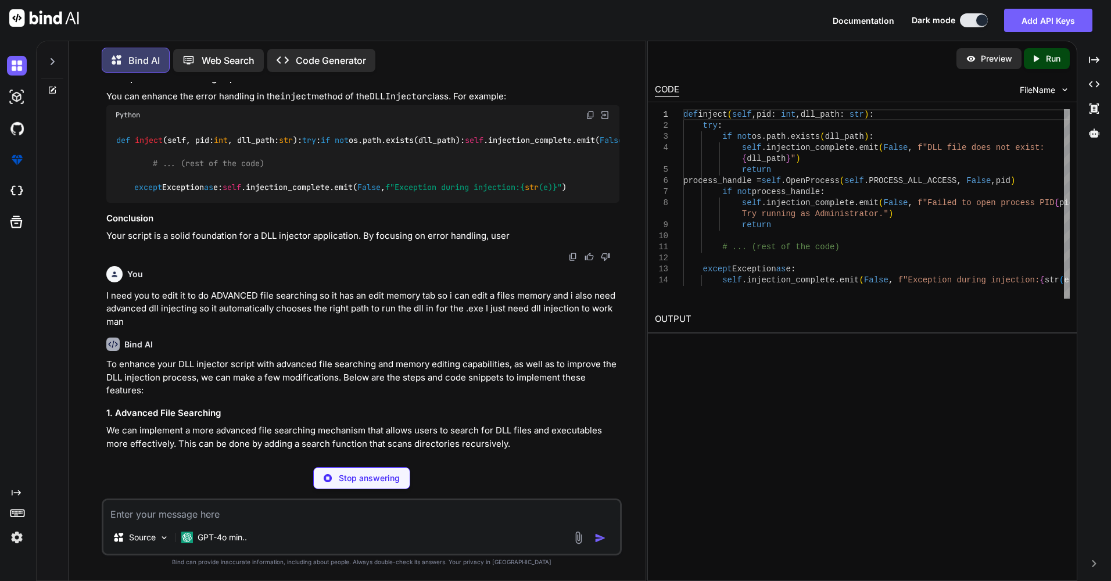
scroll to position [4472, 0]
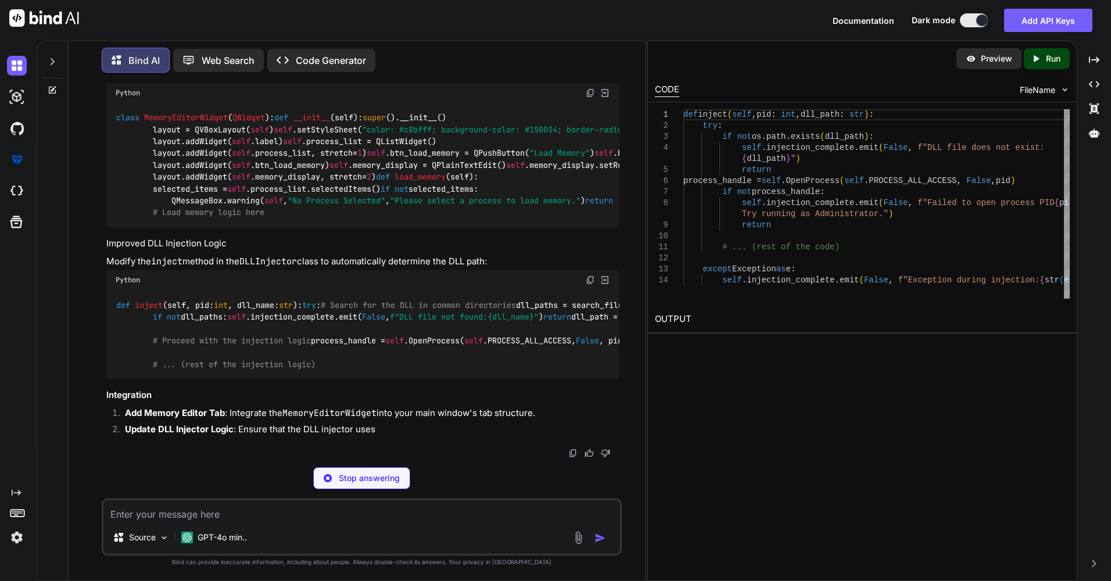
click at [386, 481] on p "Stop answering" at bounding box center [369, 478] width 61 height 12
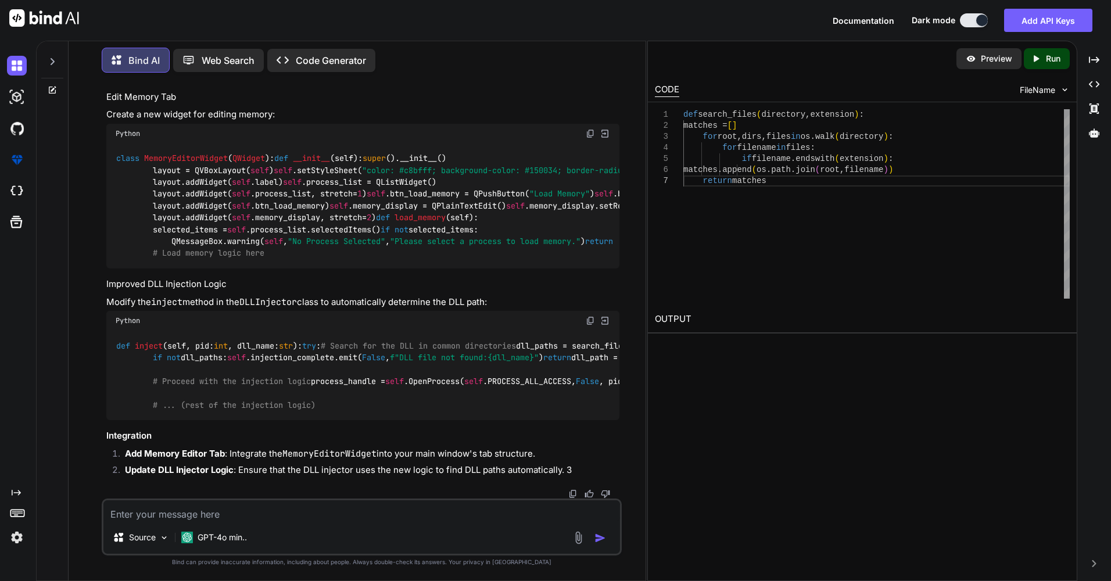
click at [338, 513] on textarea at bounding box center [361, 510] width 517 height 21
type textarea "are you able to give me the FULL fixed script because idk how to code"
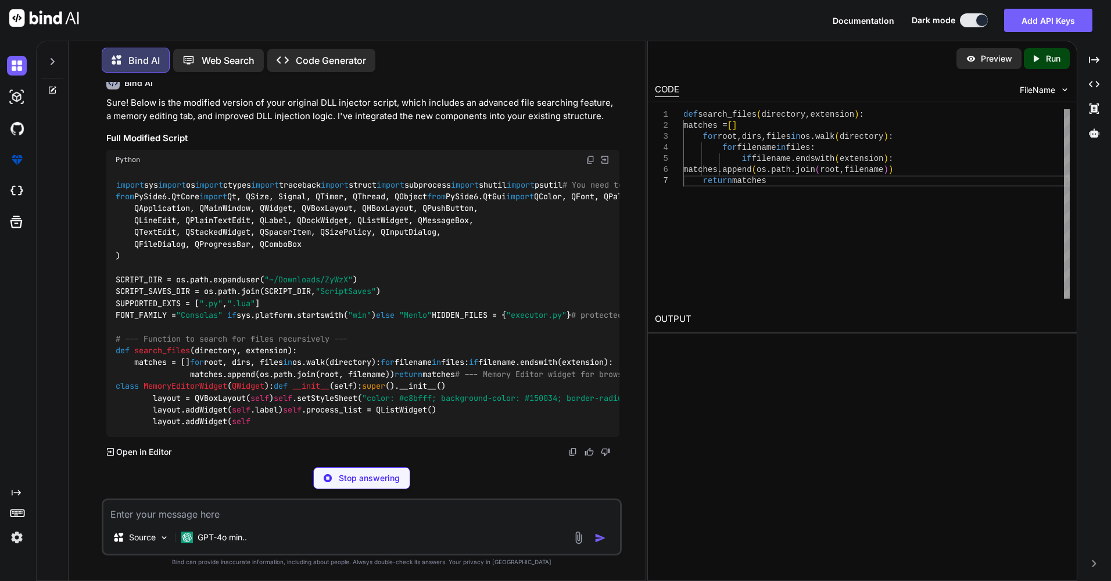
scroll to position [6053, 0]
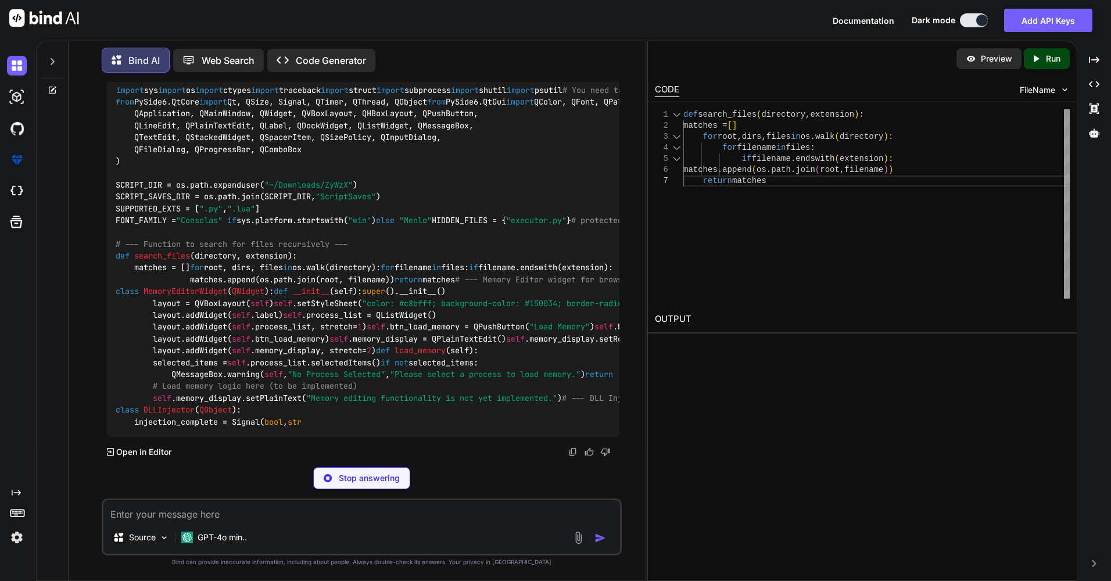
drag, startPoint x: 649, startPoint y: 193, endPoint x: 668, endPoint y: 193, distance: 18.6
click at [668, 193] on div "1 2 3 4 5 6 7 def search_files ( directory , extension ) : matches = [ ] for ro…" at bounding box center [862, 203] width 429 height 203
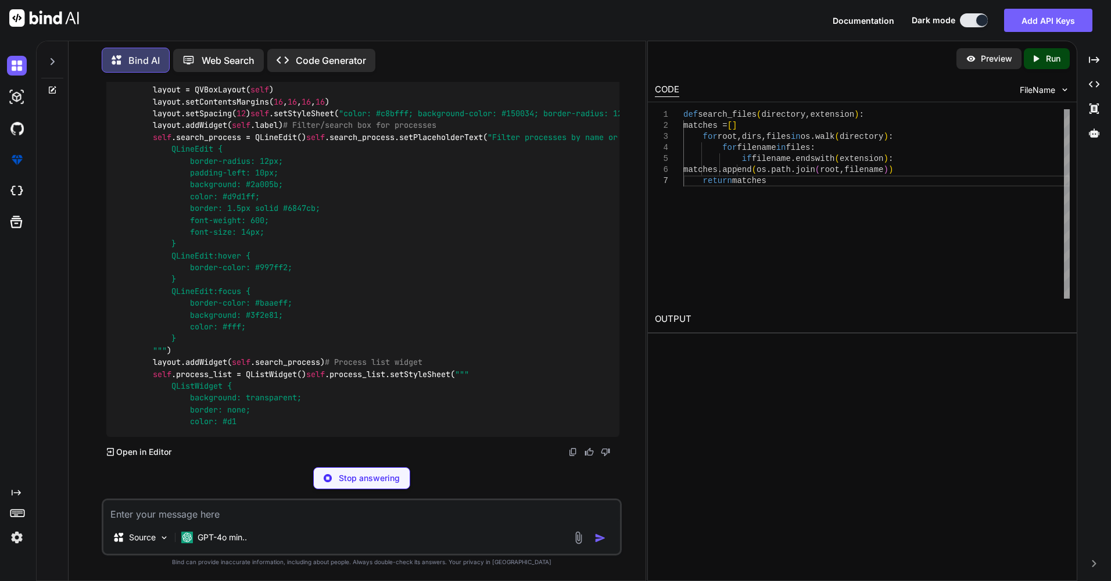
scroll to position [7687, 0]
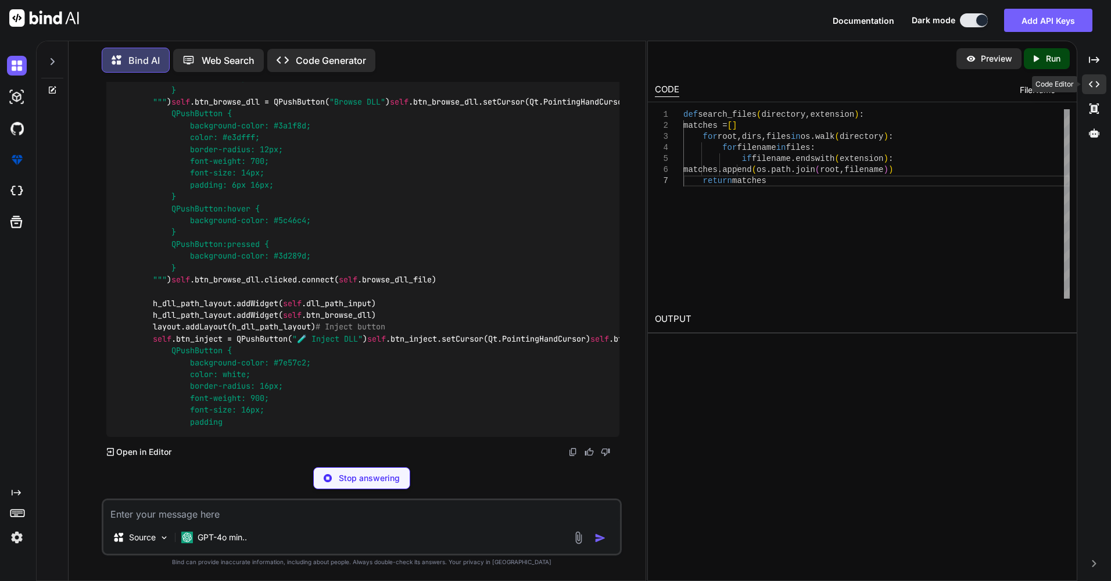
click at [1092, 82] on icon "Created with Pixso." at bounding box center [1094, 84] width 10 height 10
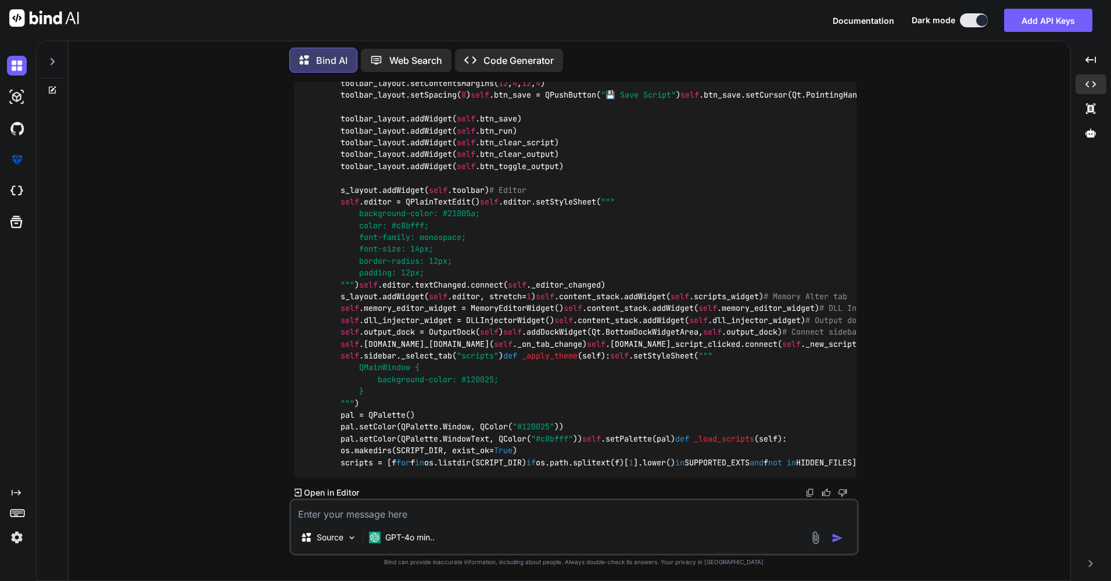
scroll to position [10796, 0]
click at [805, 491] on img at bounding box center [809, 492] width 9 height 9
click at [108, 347] on div "You I need help with my python dll injector script Bind AI Sure! I can help you…" at bounding box center [574, 331] width 992 height 498
click at [454, 516] on textarea at bounding box center [574, 510] width 566 height 21
type textarea "continue editing lol"
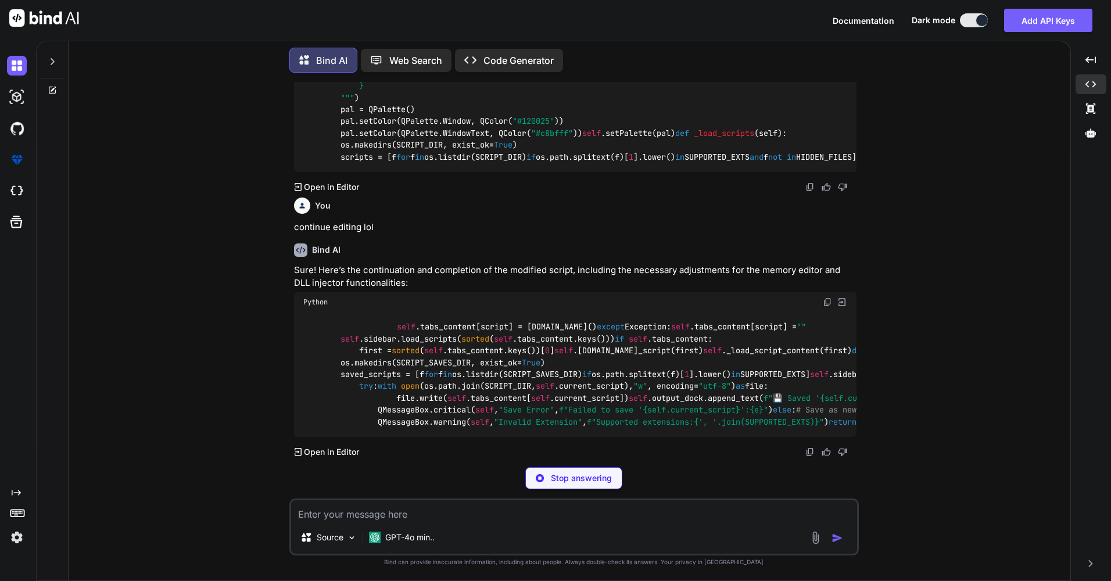
scroll to position [10890, 0]
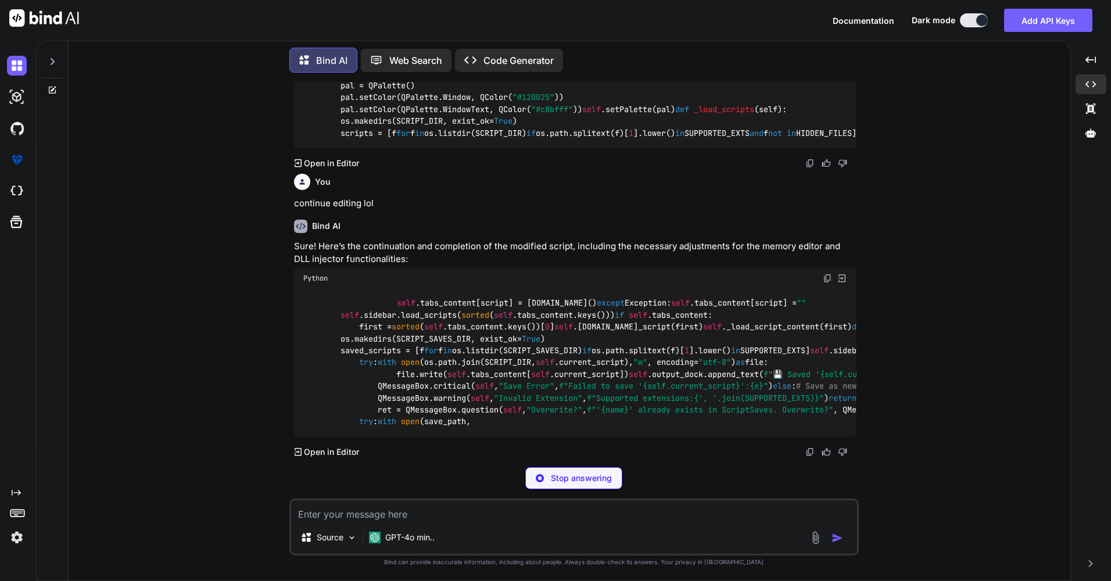
click at [814, 168] on img at bounding box center [809, 163] width 9 height 9
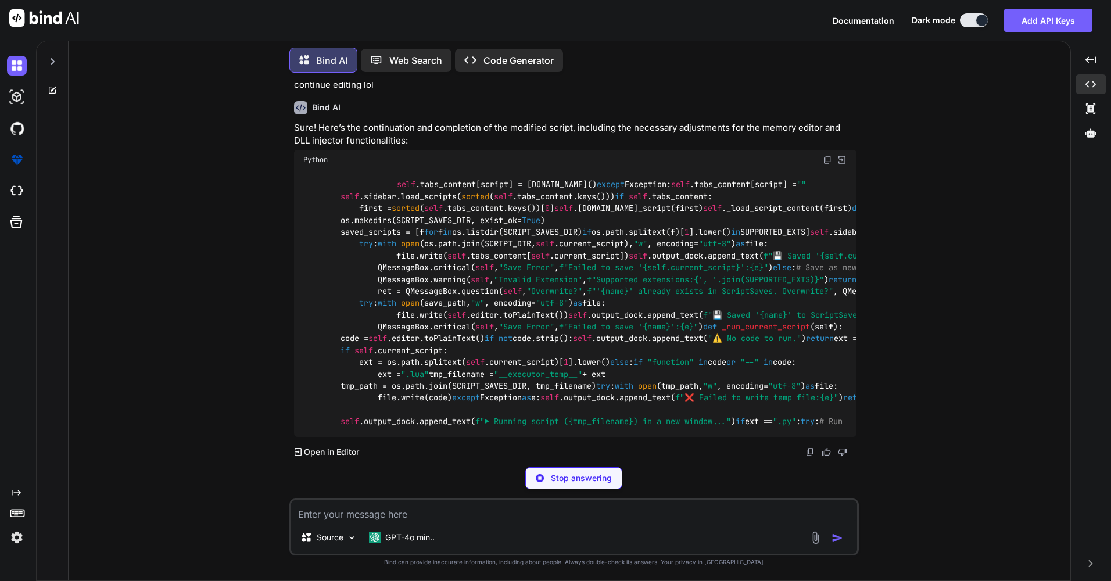
click at [127, 359] on div "You I need help with my python dll injector script Bind AI Sure! I can help you…" at bounding box center [574, 331] width 992 height 498
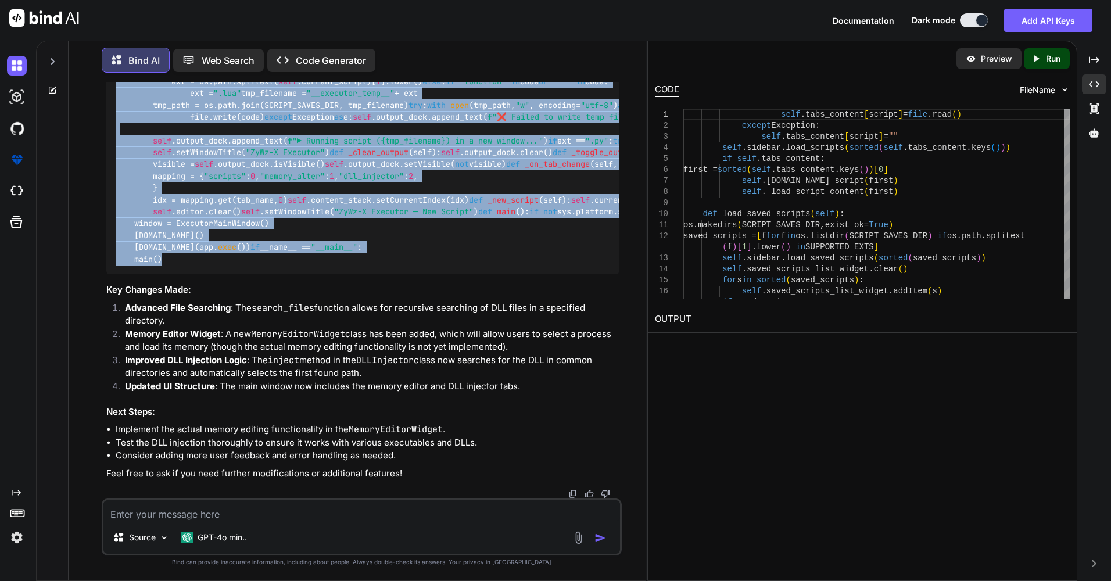
scroll to position [11421, 0]
drag, startPoint x: 182, startPoint y: 383, endPoint x: 110, endPoint y: 388, distance: 72.2
click at [110, 274] on div "self .tabs_content[script] = [DOMAIN_NAME]() except Exception: self .tabs_conte…" at bounding box center [363, 81] width 514 height 386
copy code "self .tabs_content[script] = [DOMAIN_NAME]() except Exception: self .tabs_conte…"
